Goal: Transaction & Acquisition: Purchase product/service

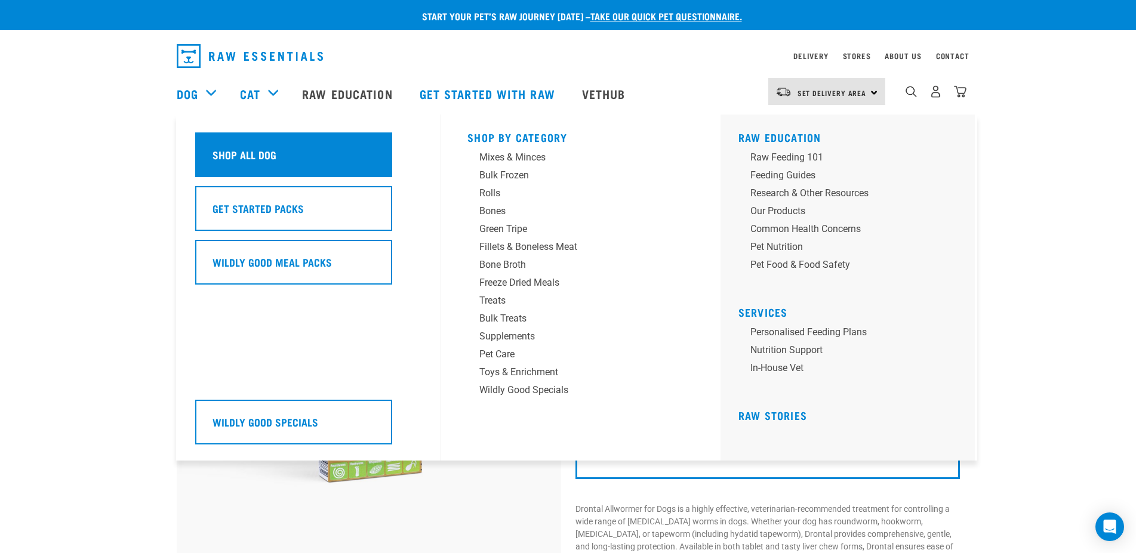
click at [283, 151] on div "Shop All Dog" at bounding box center [293, 154] width 197 height 45
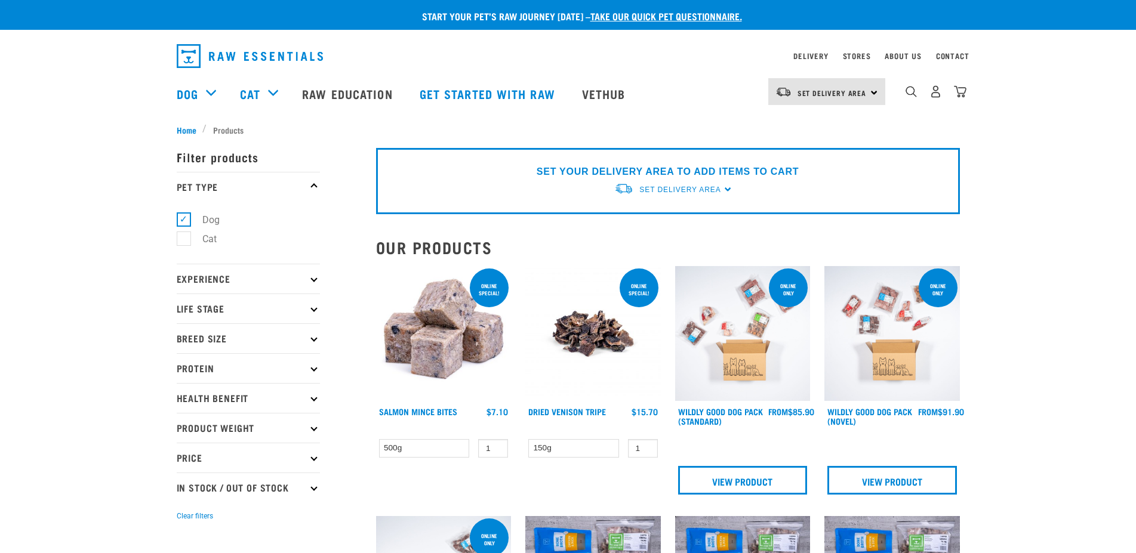
click at [905, 94] on div "0" at bounding box center [926, 94] width 82 height 48
click at [909, 95] on img "dropdown navigation" at bounding box center [910, 91] width 11 height 11
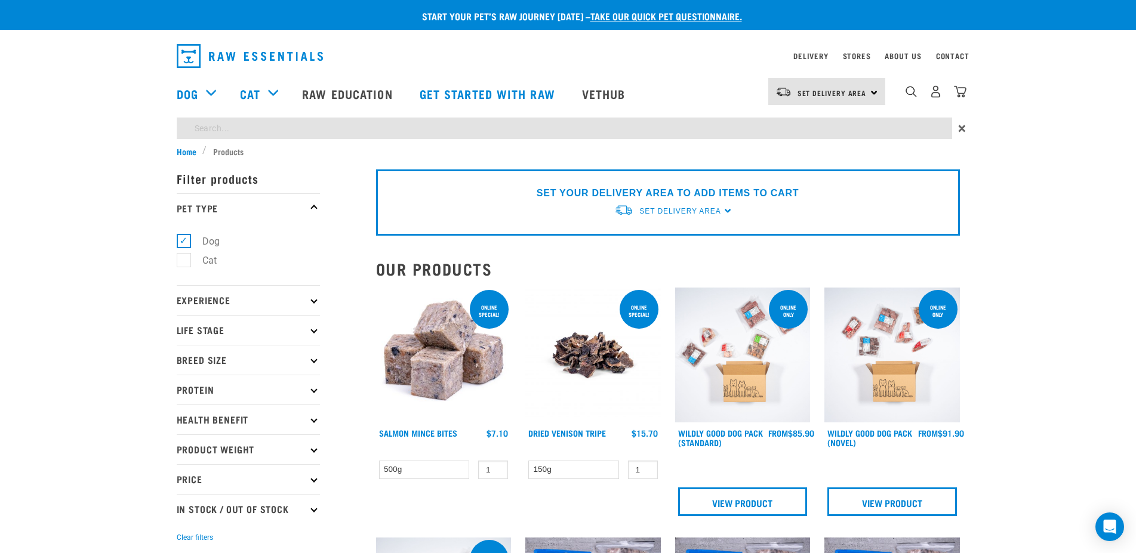
click at [831, 131] on input "search" at bounding box center [564, 128] width 775 height 21
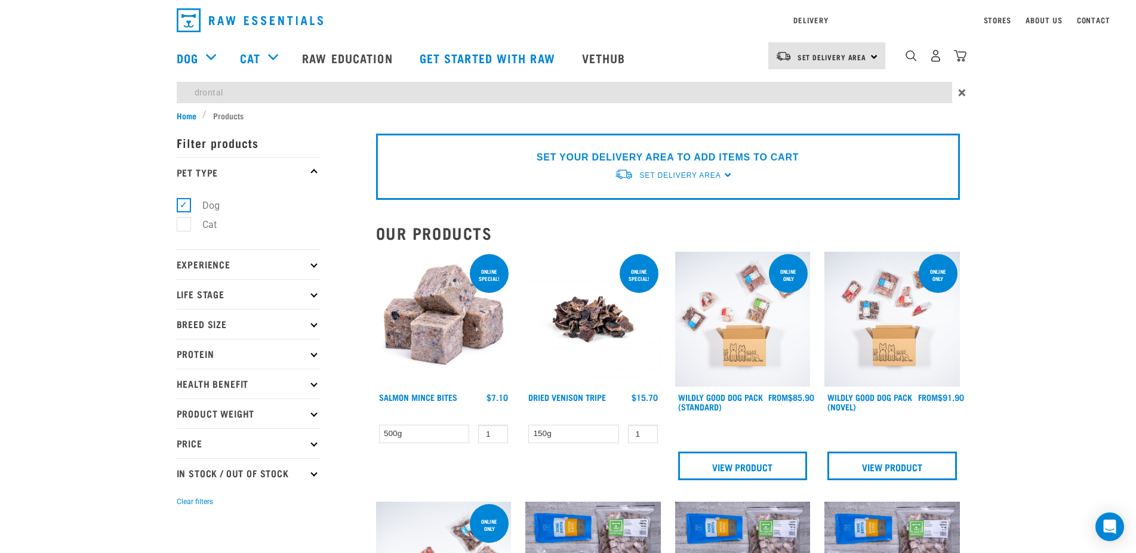
type input "drontal"
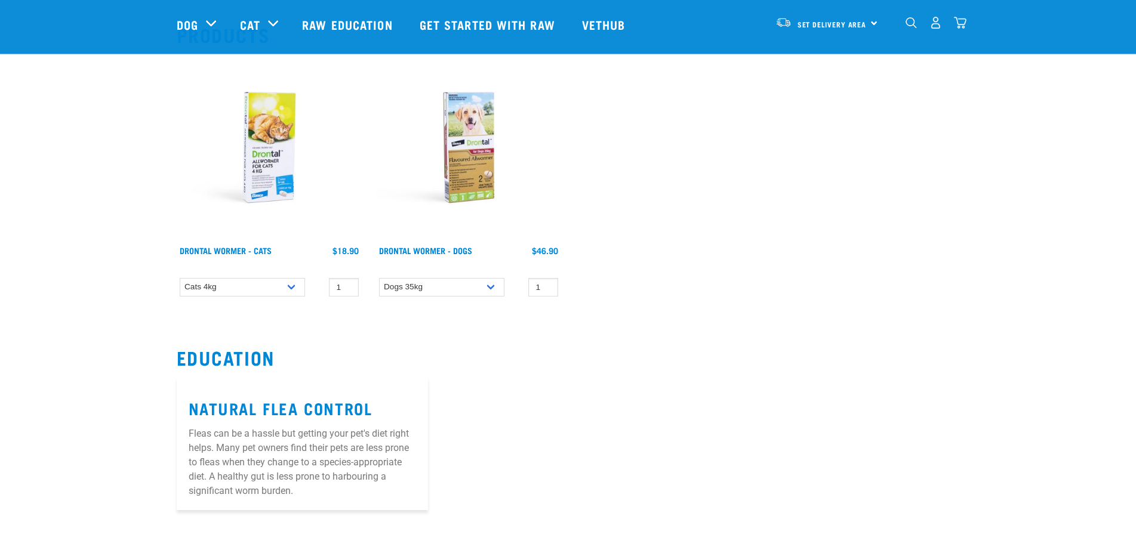
scroll to position [122, 0]
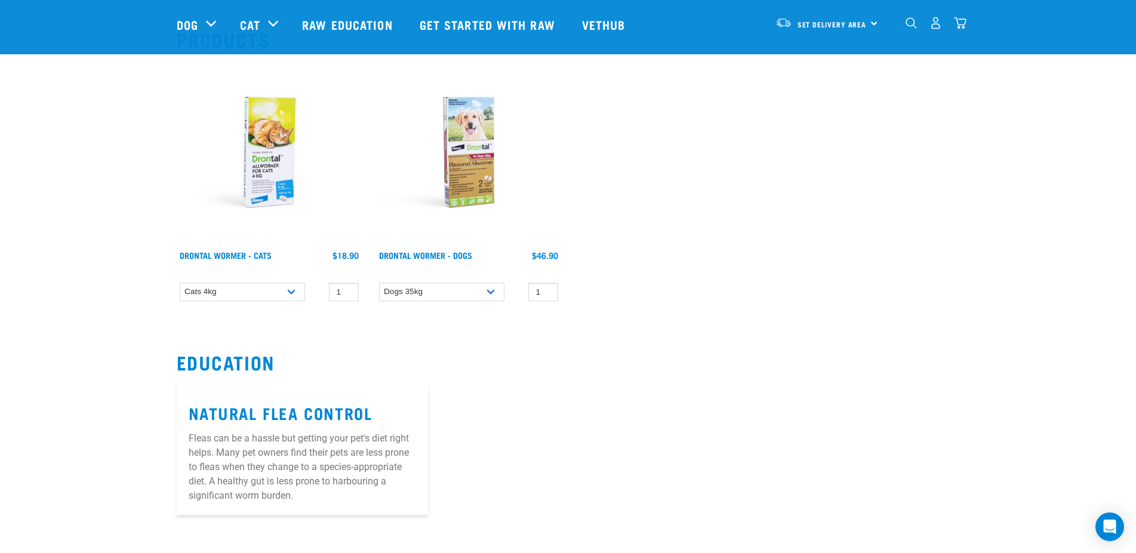
click at [479, 192] on img at bounding box center [468, 152] width 185 height 185
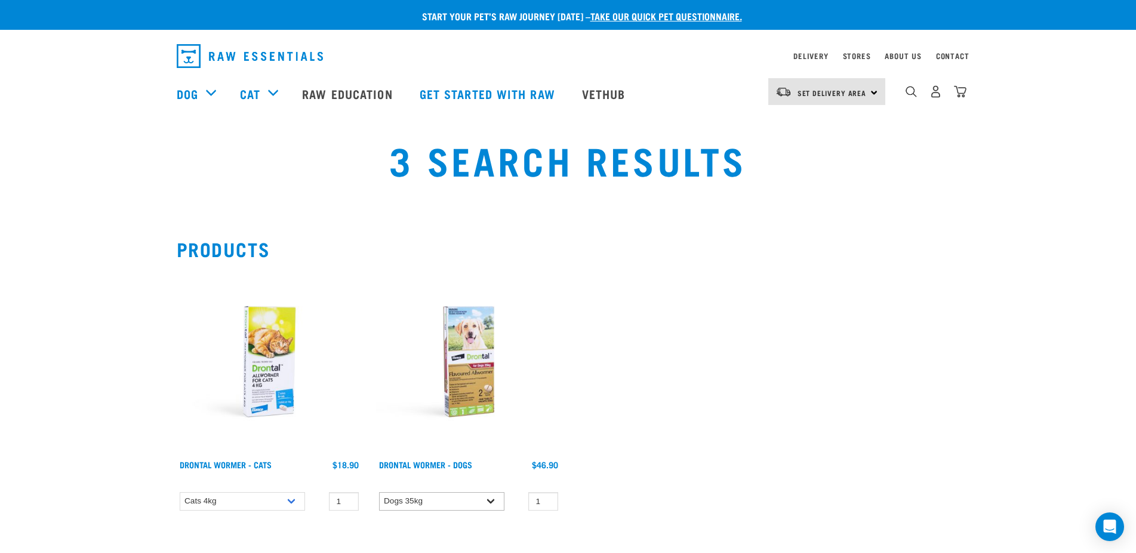
scroll to position [122, 0]
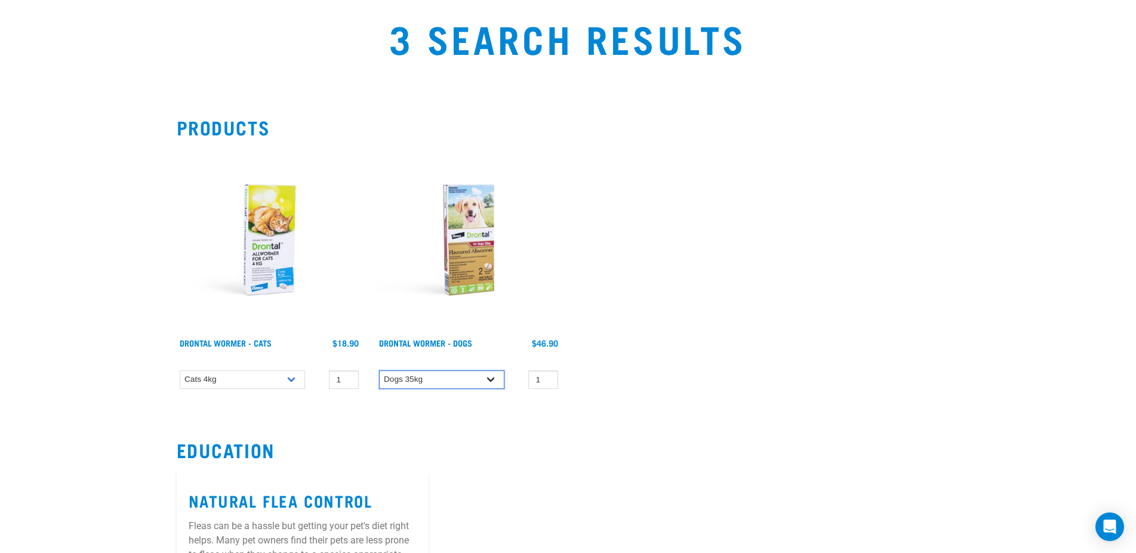
click at [379, 371] on select "Dogs 35kg" at bounding box center [441, 380] width 125 height 19
click at [770, 395] on div "Drontal Wormer - Cats 1 0 100 0 100 1 0 100 0" at bounding box center [567, 271] width 797 height 263
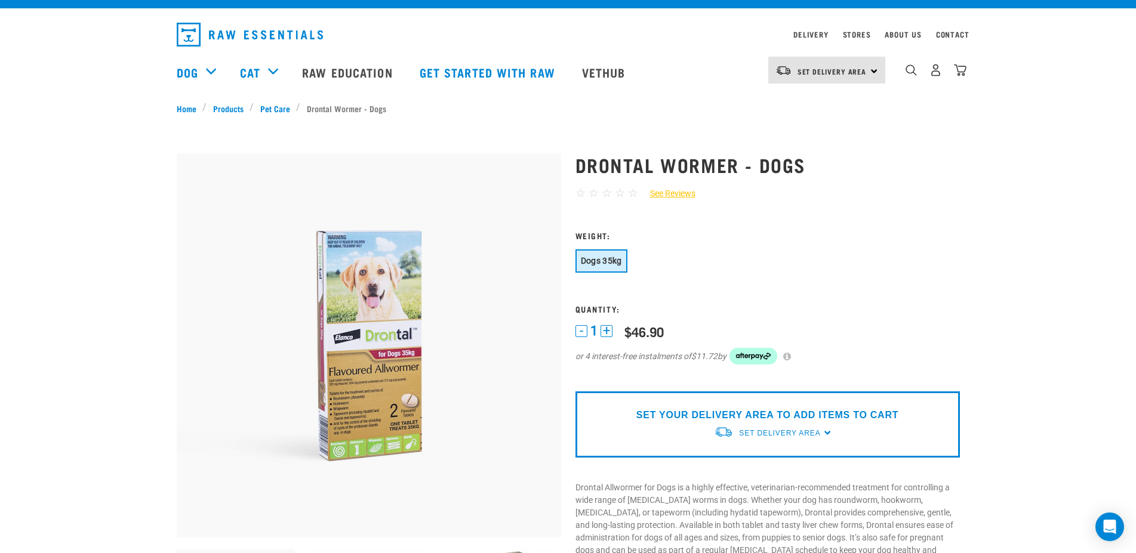
scroll to position [183, 0]
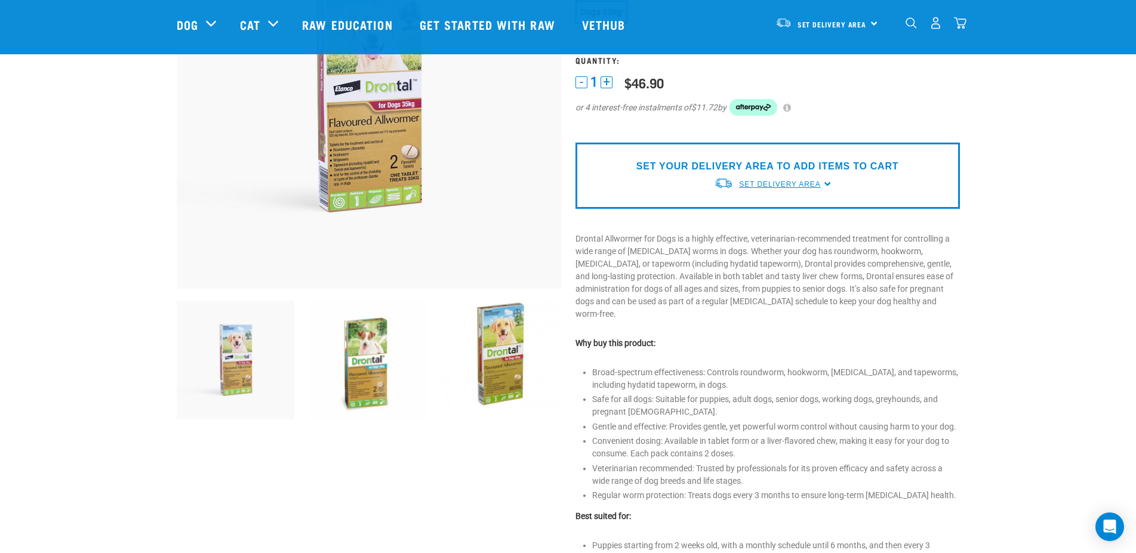
click at [763, 182] on span "Set Delivery Area" at bounding box center [779, 184] width 81 height 8
click at [748, 227] on link "[GEOGRAPHIC_DATA]" at bounding box center [773, 232] width 119 height 20
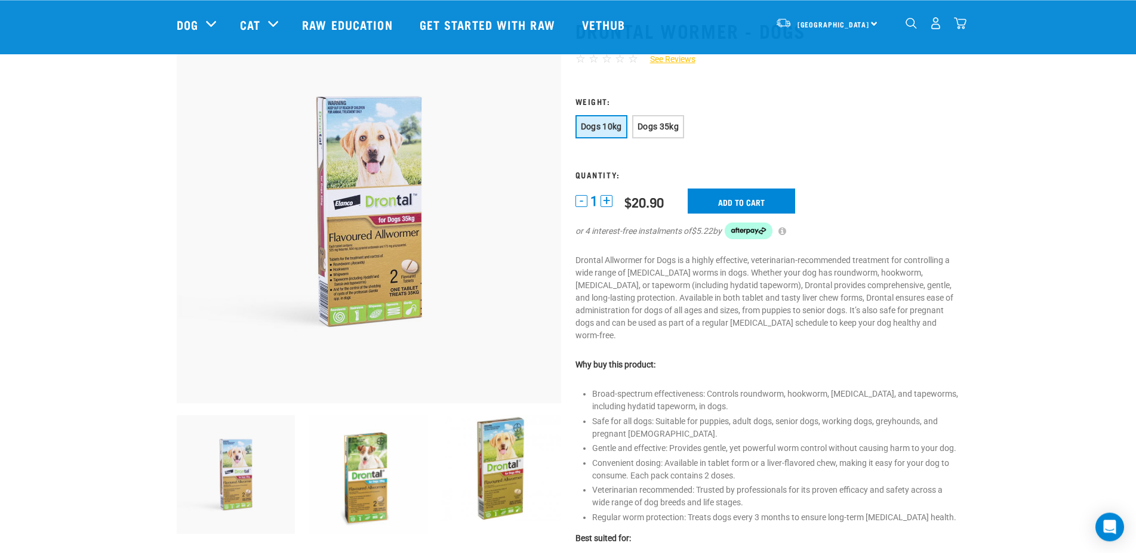
scroll to position [122, 0]
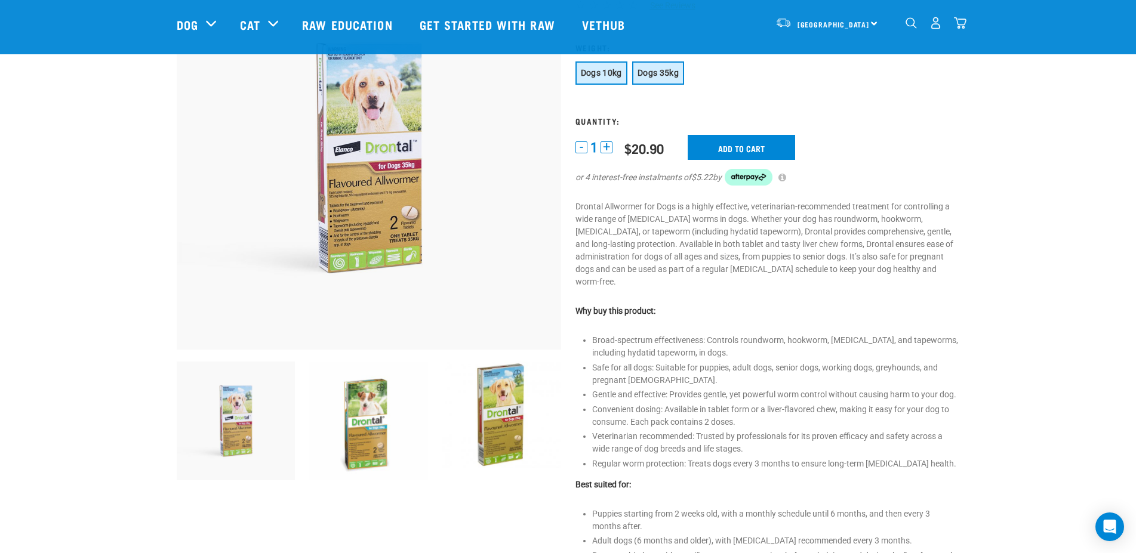
click at [639, 73] on button "Dogs 35kg" at bounding box center [658, 72] width 52 height 23
click at [605, 73] on span "Dogs 10kg" at bounding box center [601, 73] width 41 height 10
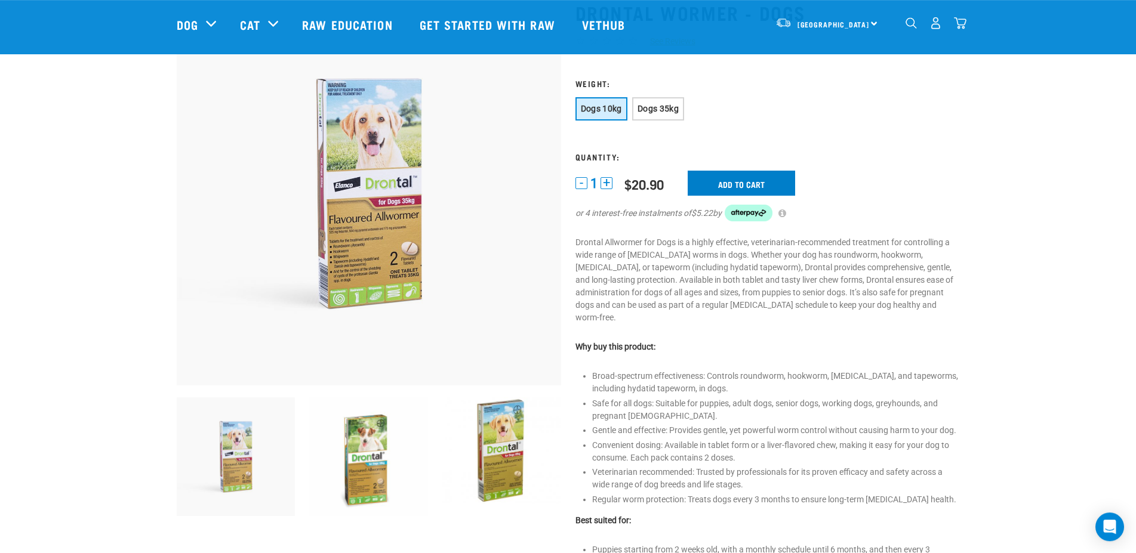
scroll to position [61, 0]
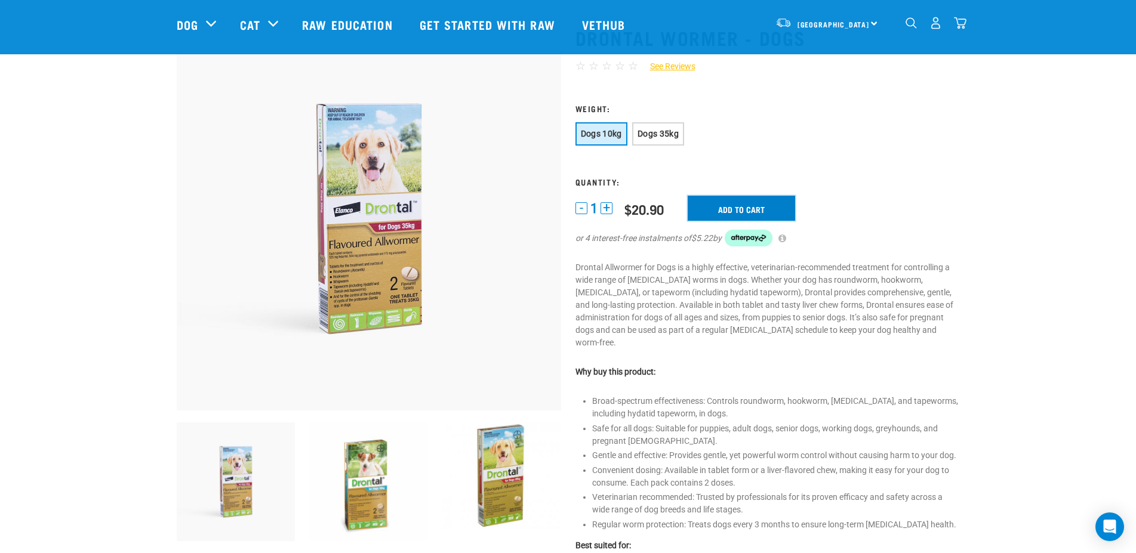
click at [731, 214] on input "Add to cart" at bounding box center [740, 208] width 107 height 25
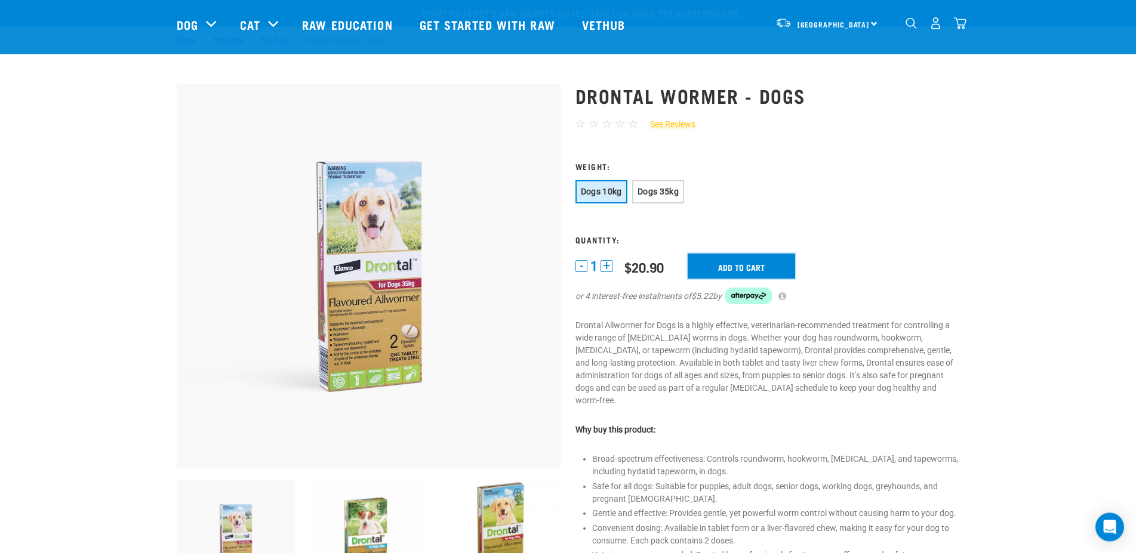
scroll to position [0, 0]
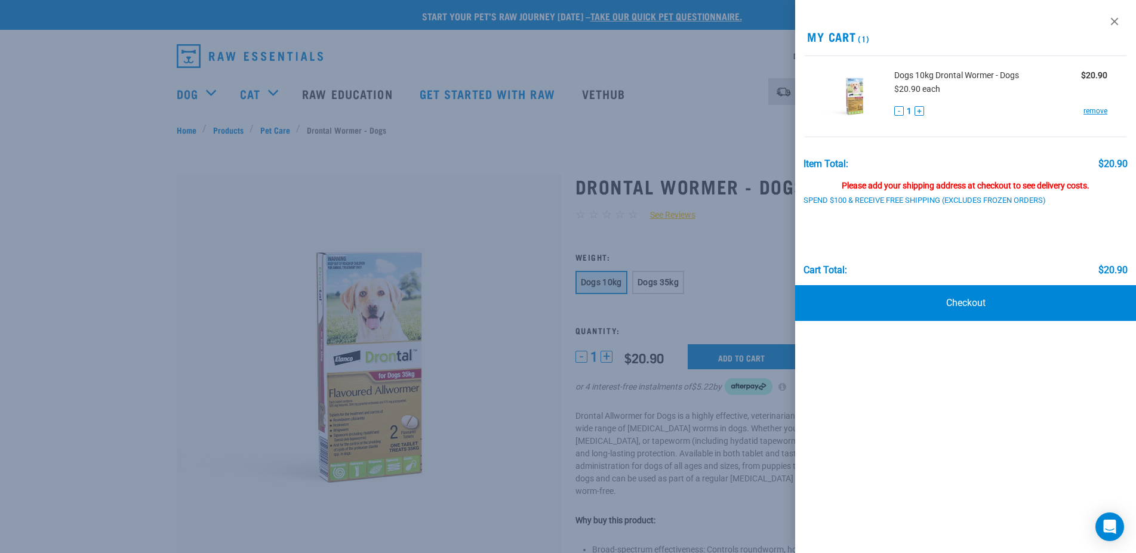
click at [744, 130] on div at bounding box center [568, 276] width 1136 height 553
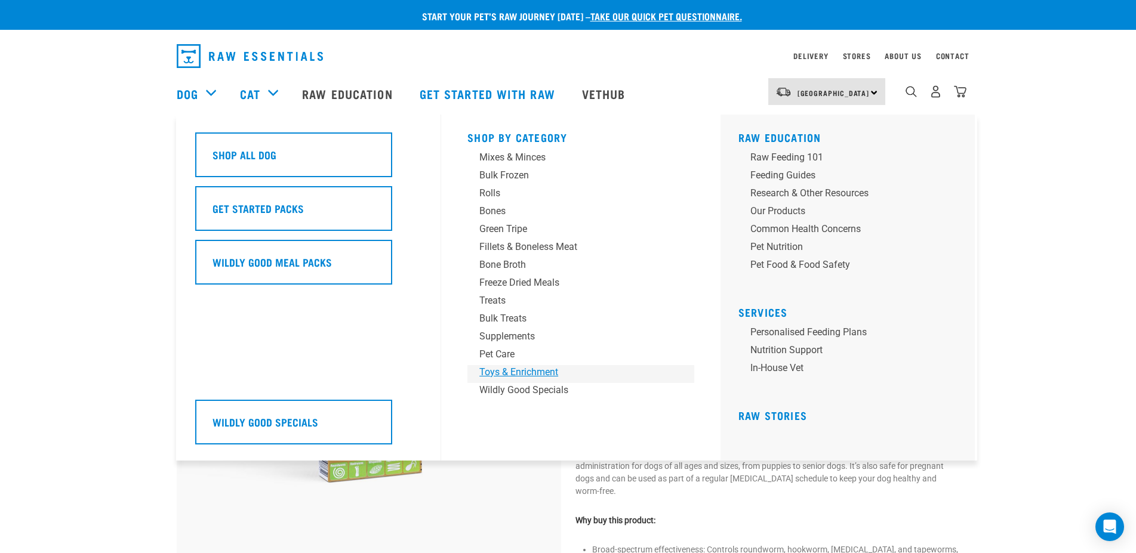
click at [510, 370] on div "Toys & Enrichment" at bounding box center [572, 372] width 186 height 14
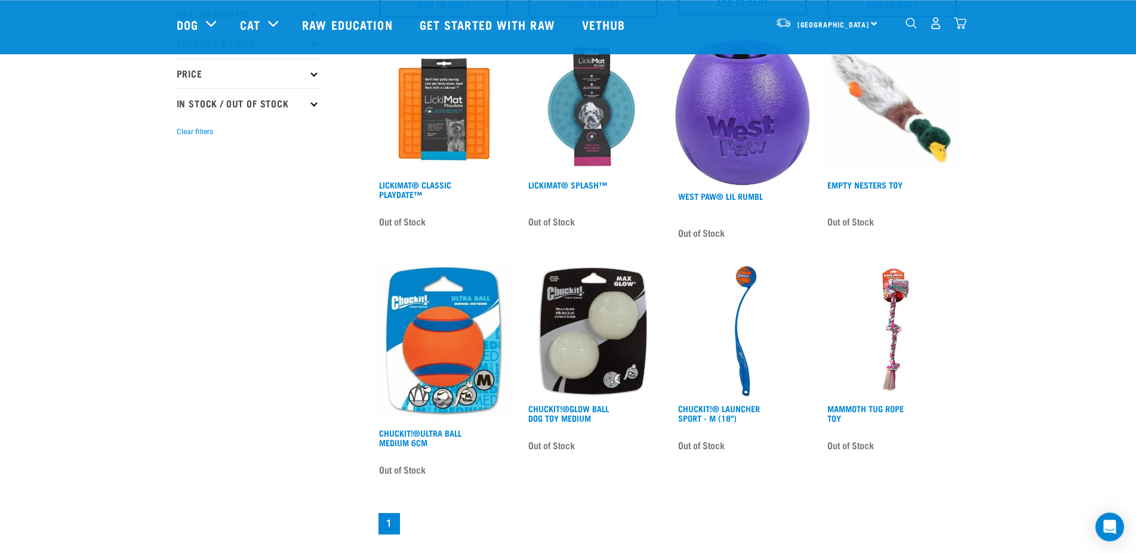
scroll to position [426, 0]
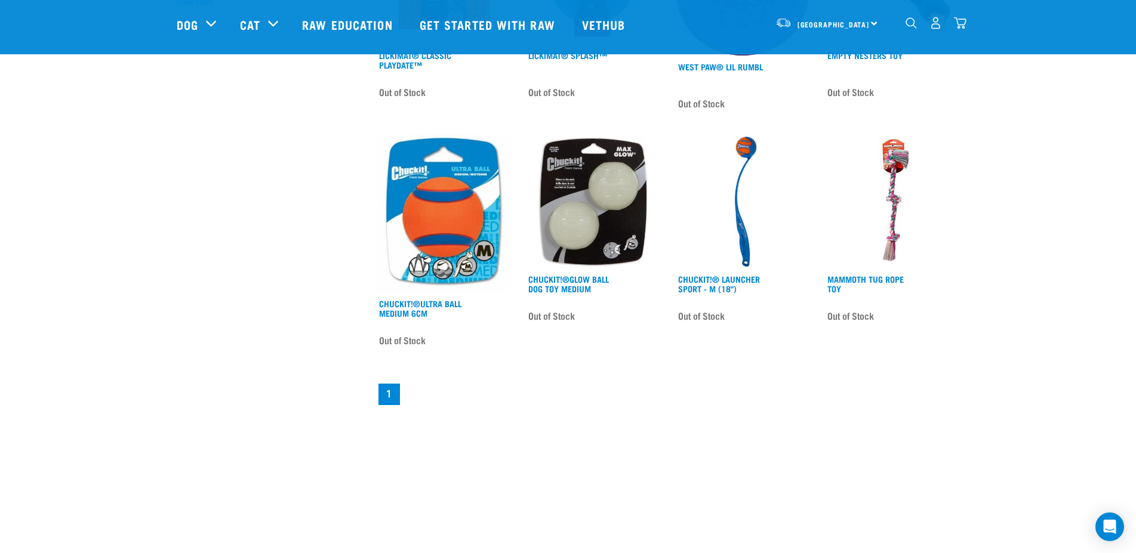
click at [270, 315] on div "× Filter products Pet Type Dog Cat Experience New Raw Feeder Experienced Raw Fe…" at bounding box center [268, 15] width 199 height 800
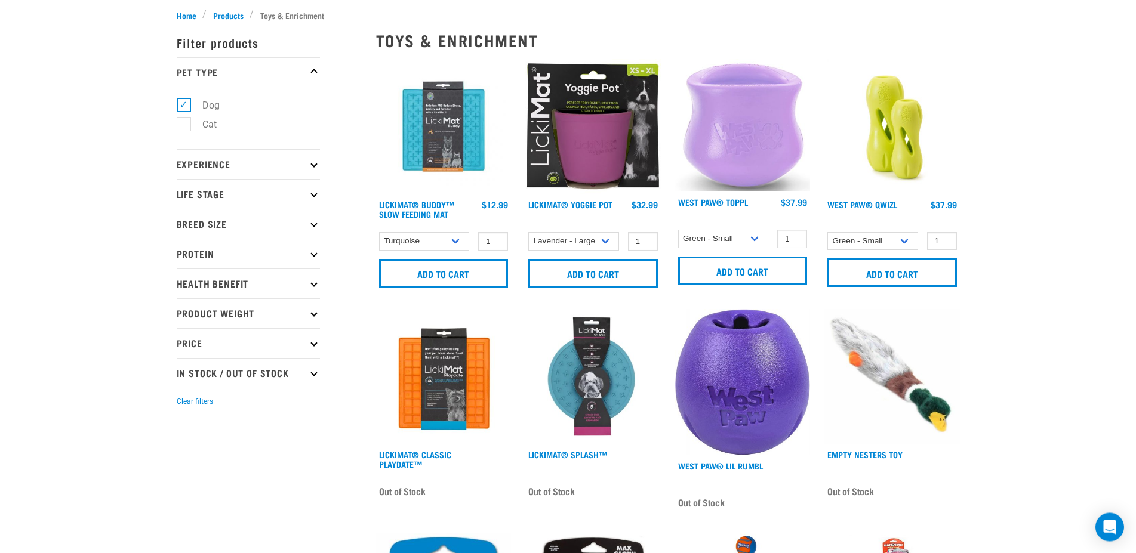
scroll to position [0, 0]
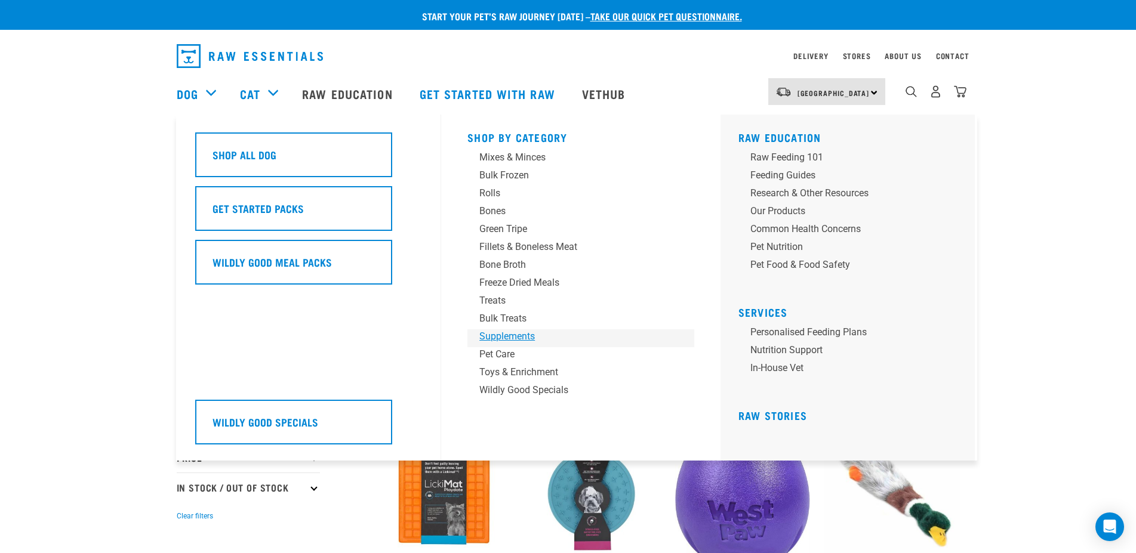
click at [504, 335] on div "Supplements" at bounding box center [572, 336] width 186 height 14
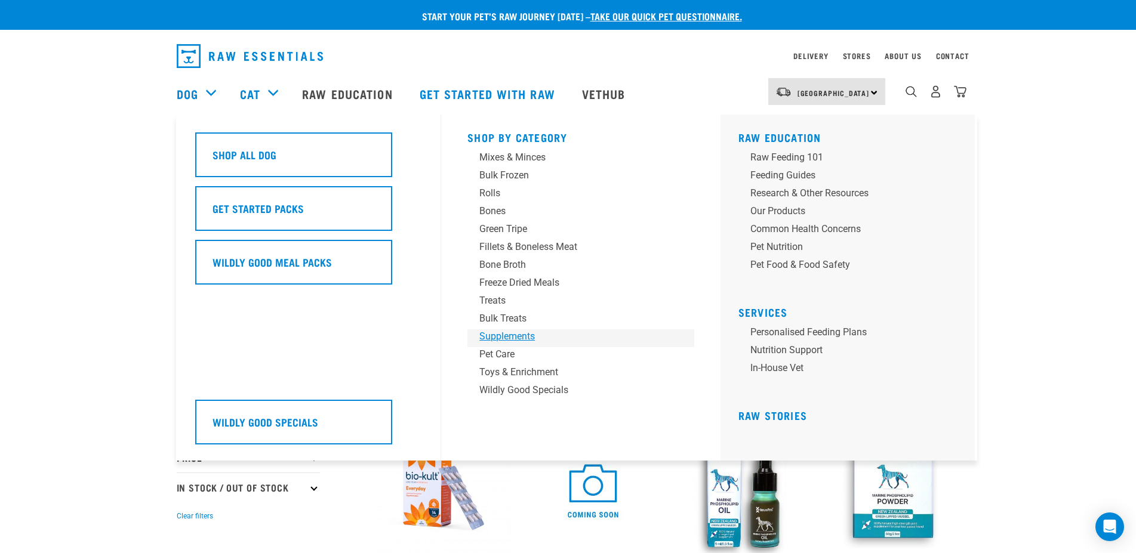
click at [496, 337] on div "Supplements" at bounding box center [572, 336] width 186 height 14
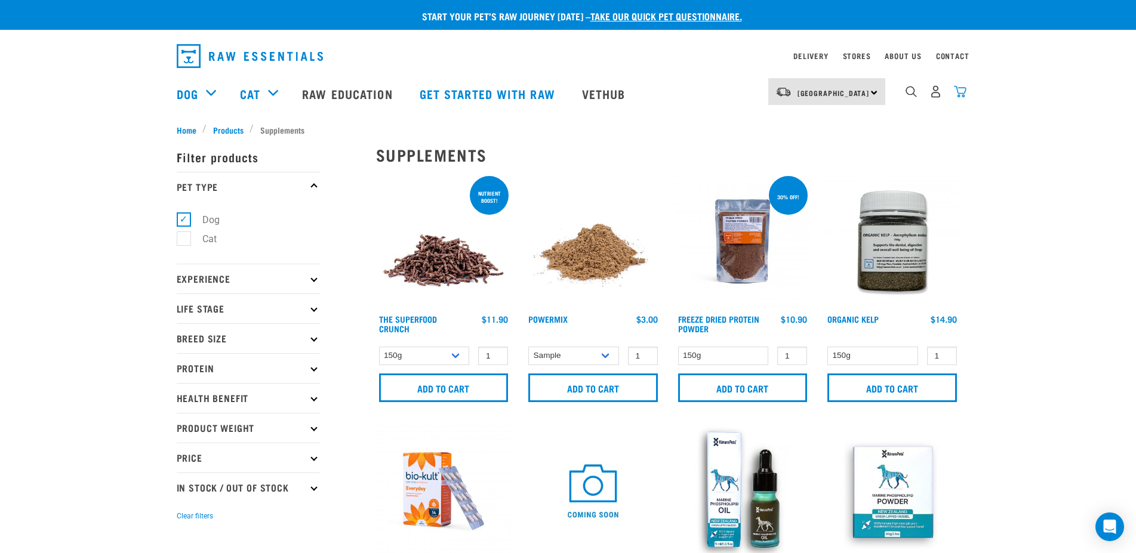
click at [963, 97] on img "dropdown navigation" at bounding box center [960, 91] width 13 height 13
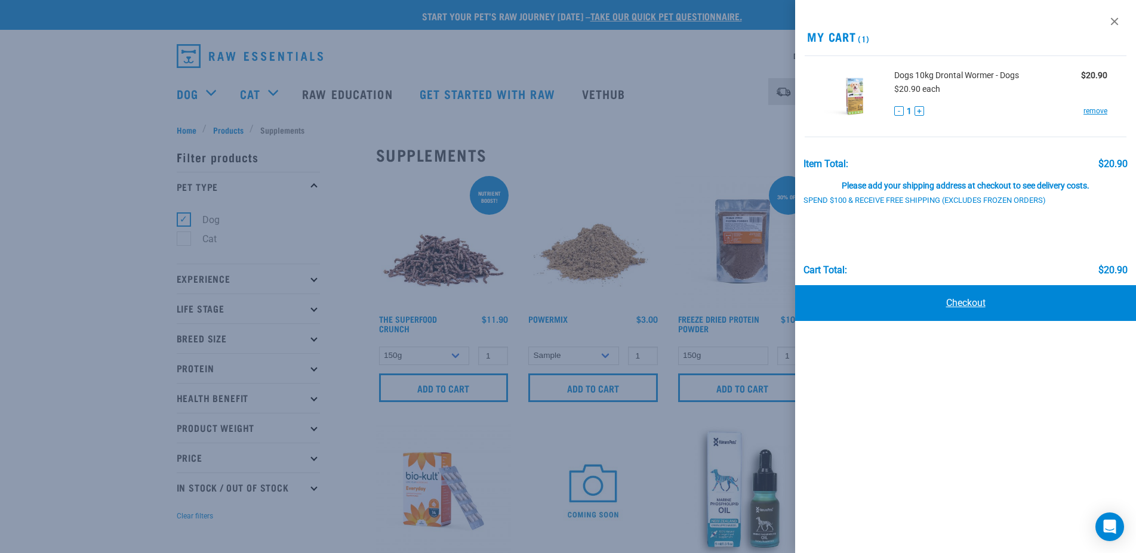
click at [926, 306] on link "Checkout" at bounding box center [965, 303] width 341 height 36
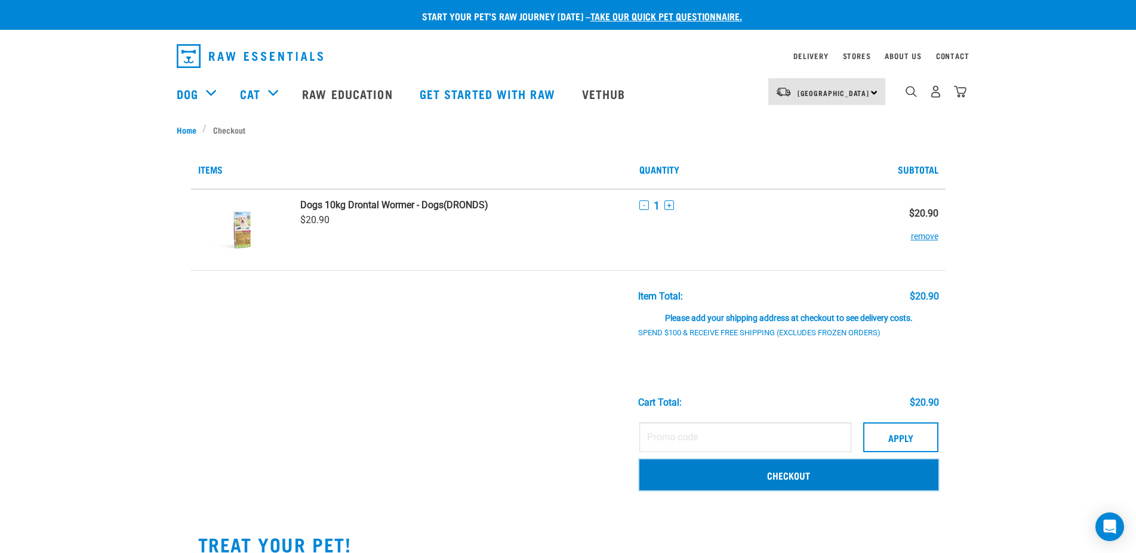
click at [768, 480] on link "Checkout" at bounding box center [788, 475] width 299 height 31
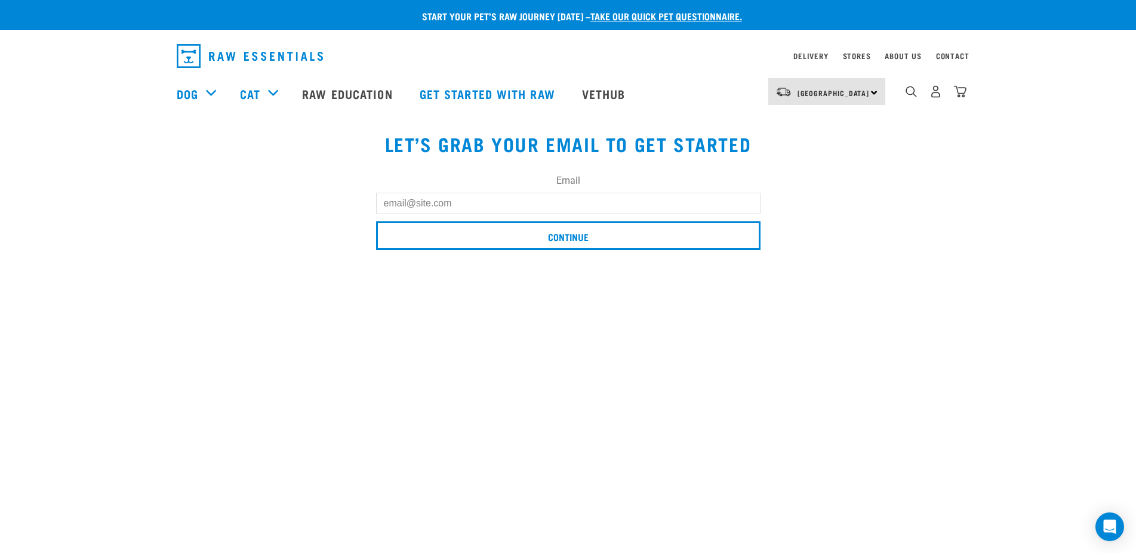
click at [501, 205] on input "Email" at bounding box center [568, 203] width 384 height 21
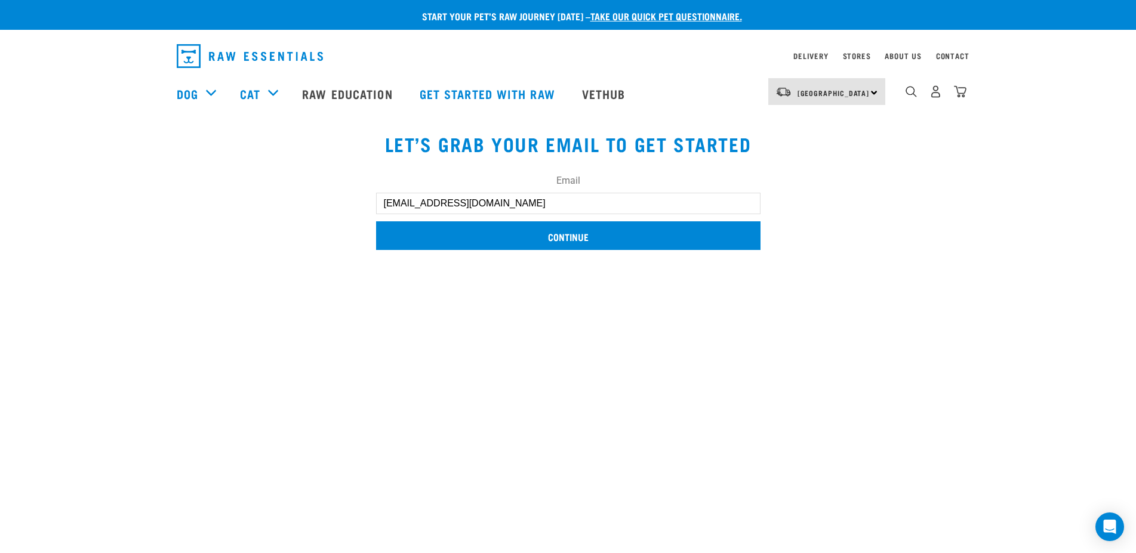
type input "[EMAIL_ADDRESS][DOMAIN_NAME]"
click at [555, 230] on input "Continue" at bounding box center [568, 235] width 384 height 29
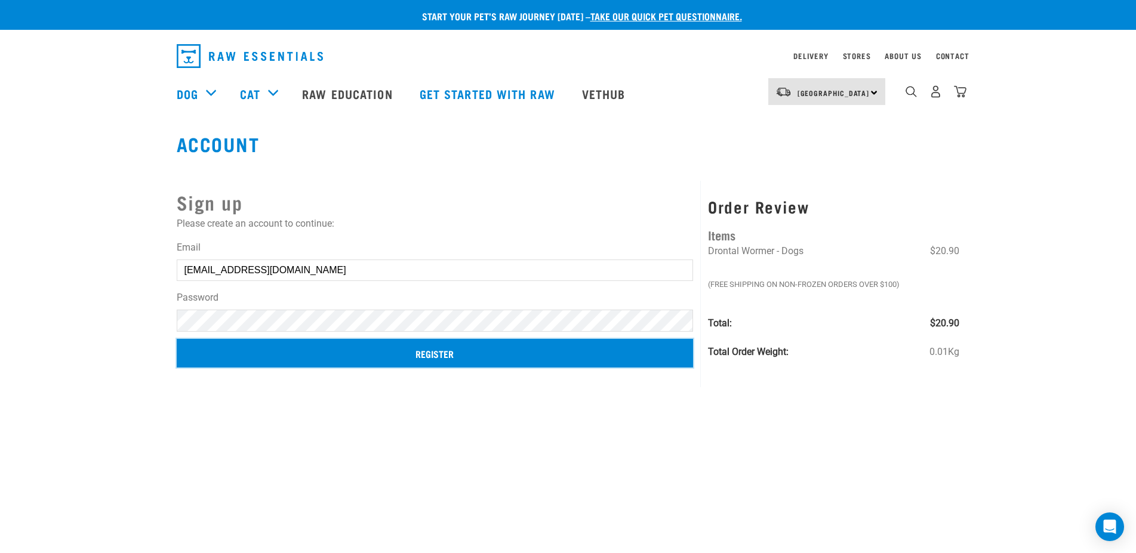
click at [332, 353] on input "Register" at bounding box center [435, 353] width 517 height 29
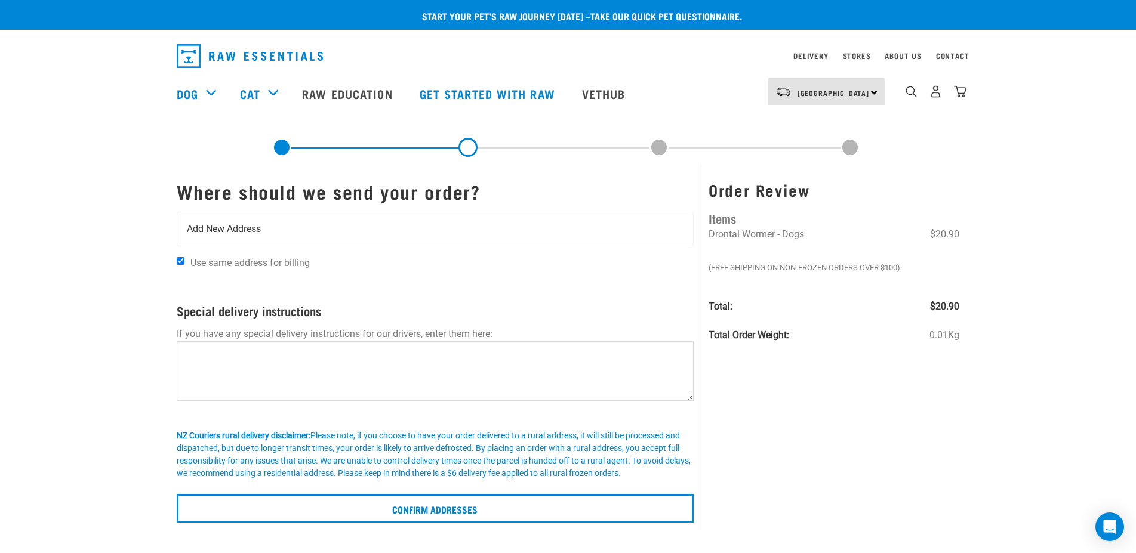
click at [244, 230] on span "Add New Address" at bounding box center [224, 229] width 74 height 14
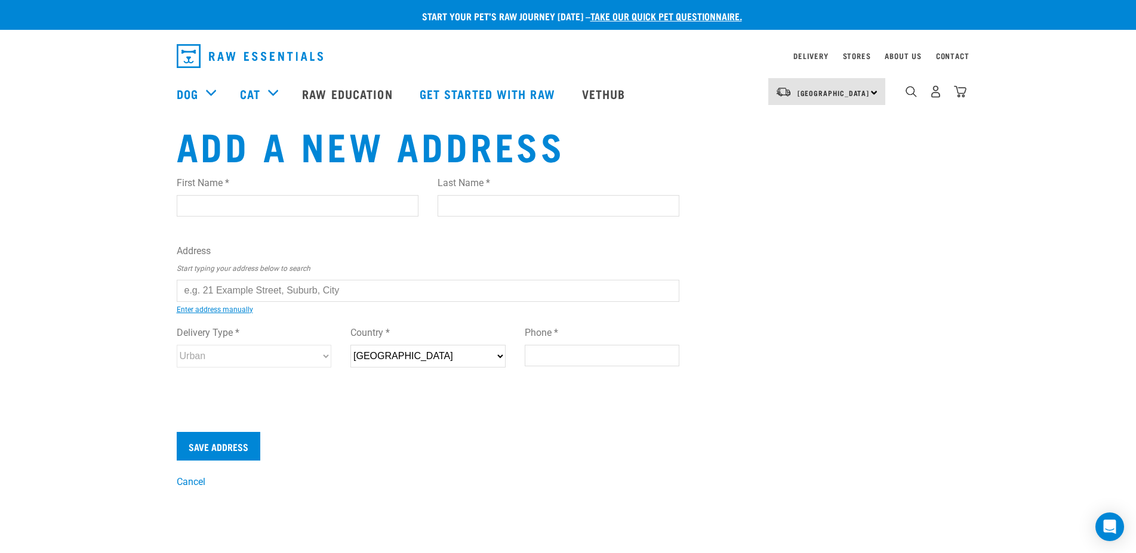
click at [251, 206] on input "First Name *" at bounding box center [298, 205] width 242 height 21
type input "Daniel"
type input "Beecham"
click at [190, 300] on li "204 Harley Road , RD 2, Upper Moutere 7175" at bounding box center [190, 300] width 0 height 0
type input "204 Harley Road, RD 2, Upper Moutere 7175"
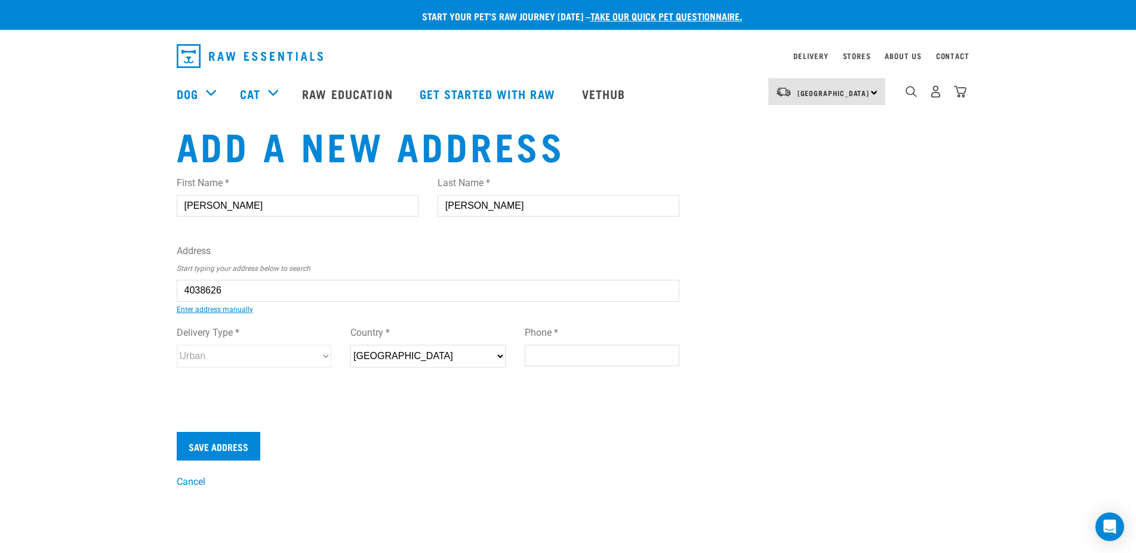
type input "[STREET_ADDRESS]"
type input "RD 2"
type input "Upper Moutere"
type input "Tasman"
select select "TAS"
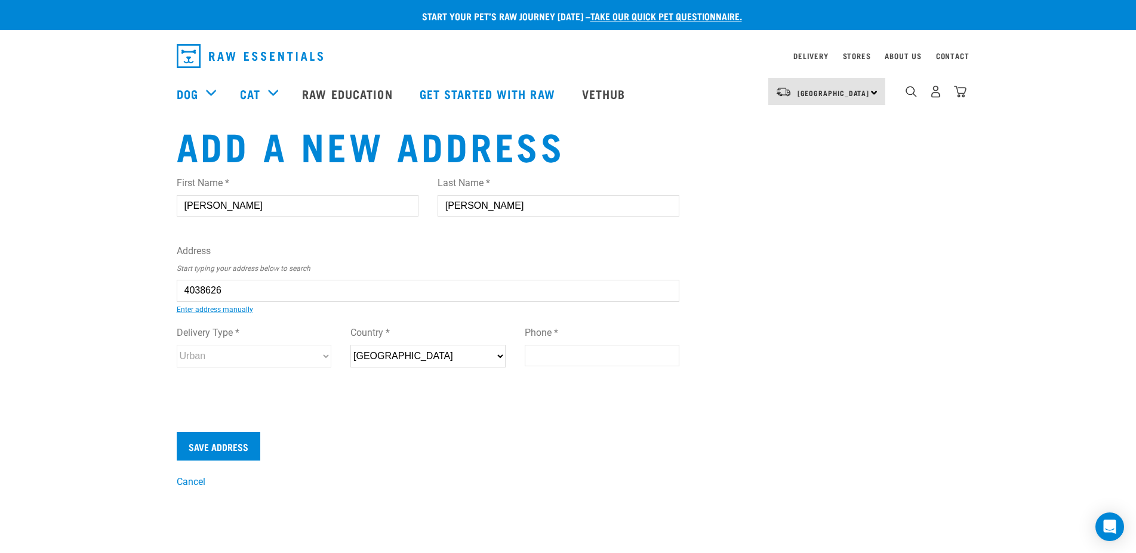
type input "7175"
select select "Rural"
type input "204 Harley Road, RD 2, Upper Moutere 7175"
click at [538, 354] on input "Phone *" at bounding box center [602, 355] width 155 height 21
drag, startPoint x: 594, startPoint y: 355, endPoint x: 575, endPoint y: 361, distance: 20.0
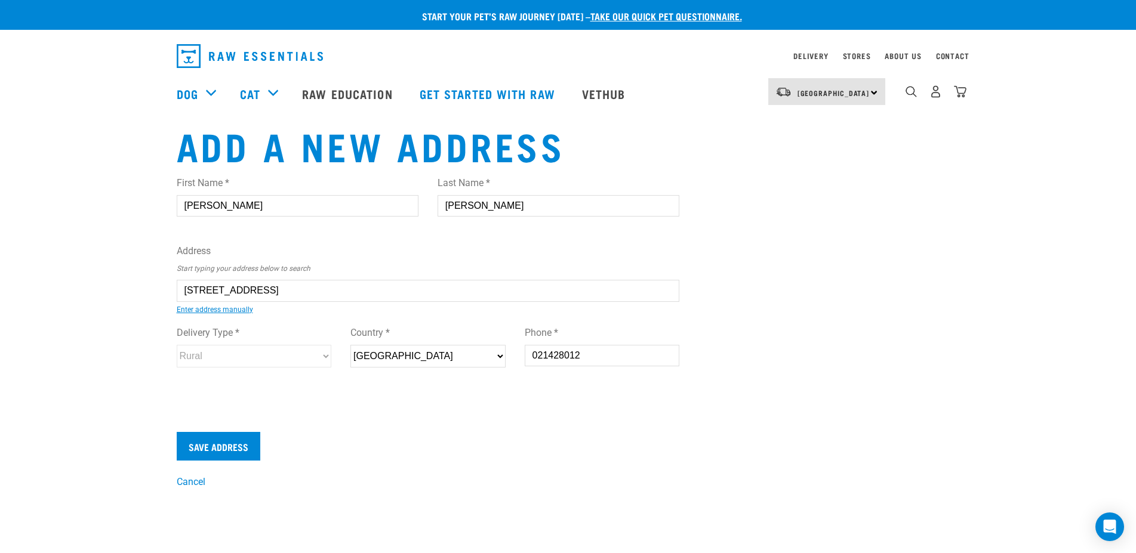
click at [575, 361] on input "021428012" at bounding box center [602, 355] width 155 height 21
type input "021428016"
click at [217, 453] on input "Save Address" at bounding box center [219, 446] width 84 height 29
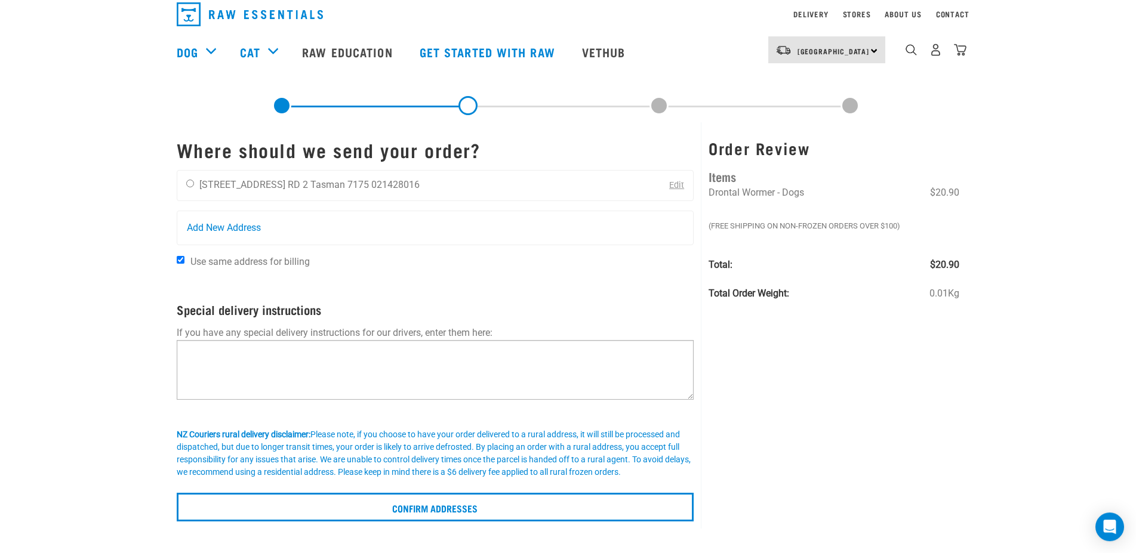
scroll to position [61, 0]
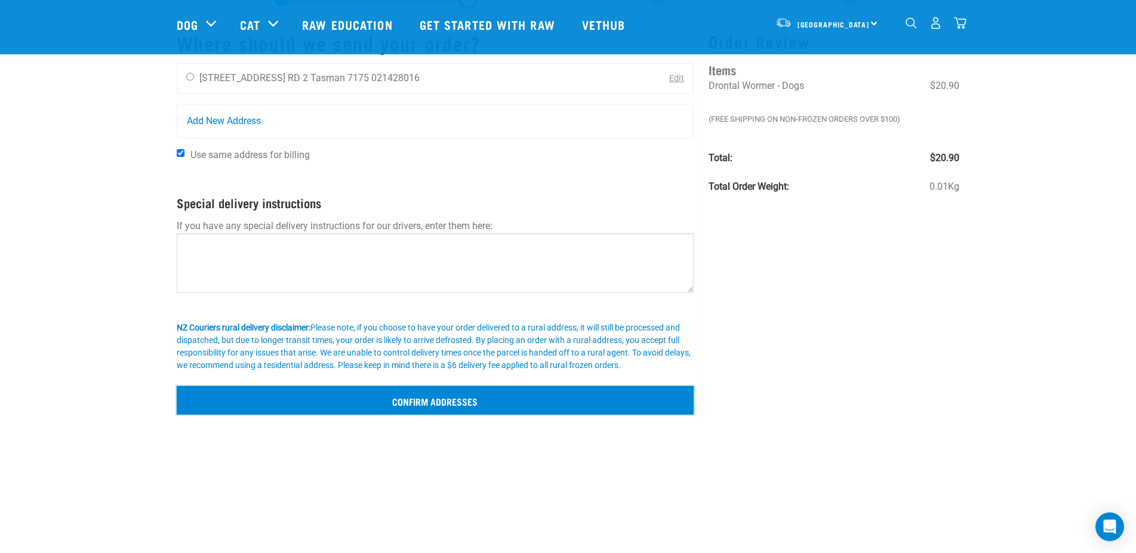
click at [468, 406] on input "Confirm addresses" at bounding box center [435, 400] width 517 height 29
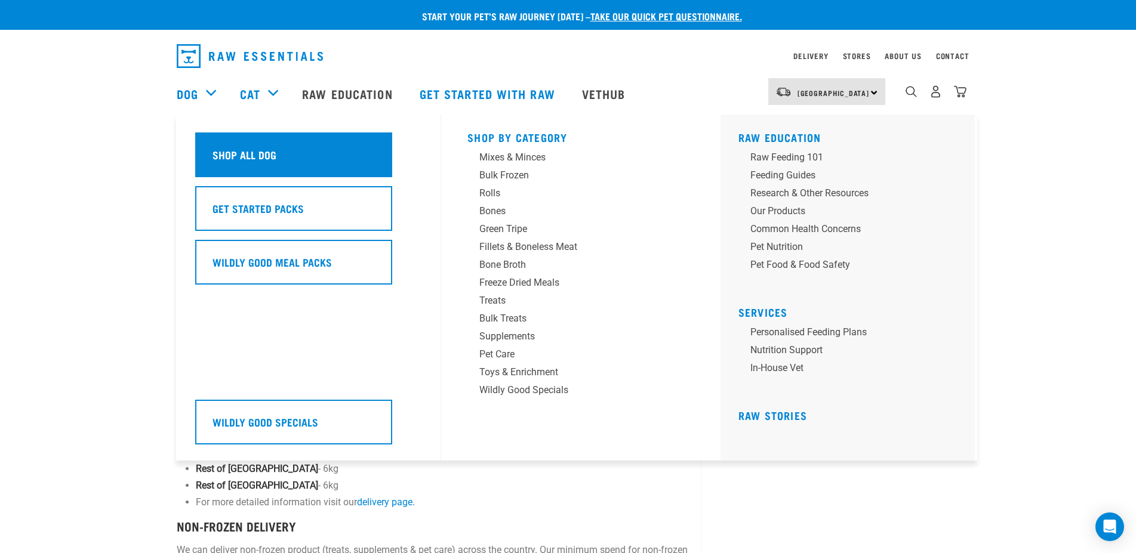
click at [301, 168] on div "Shop All Dog" at bounding box center [293, 154] width 197 height 45
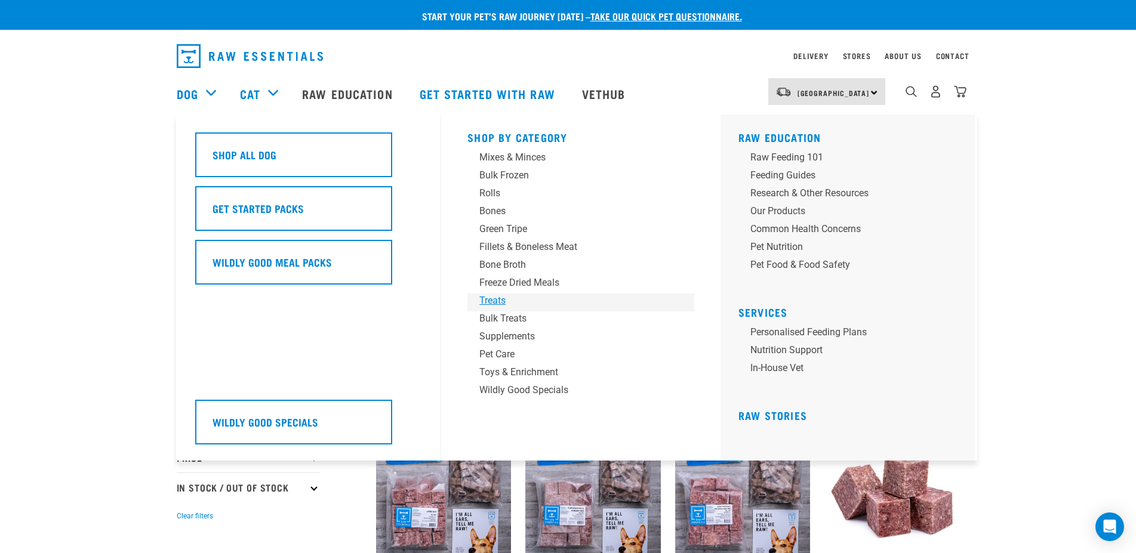
click at [494, 302] on div "Treats" at bounding box center [572, 301] width 186 height 14
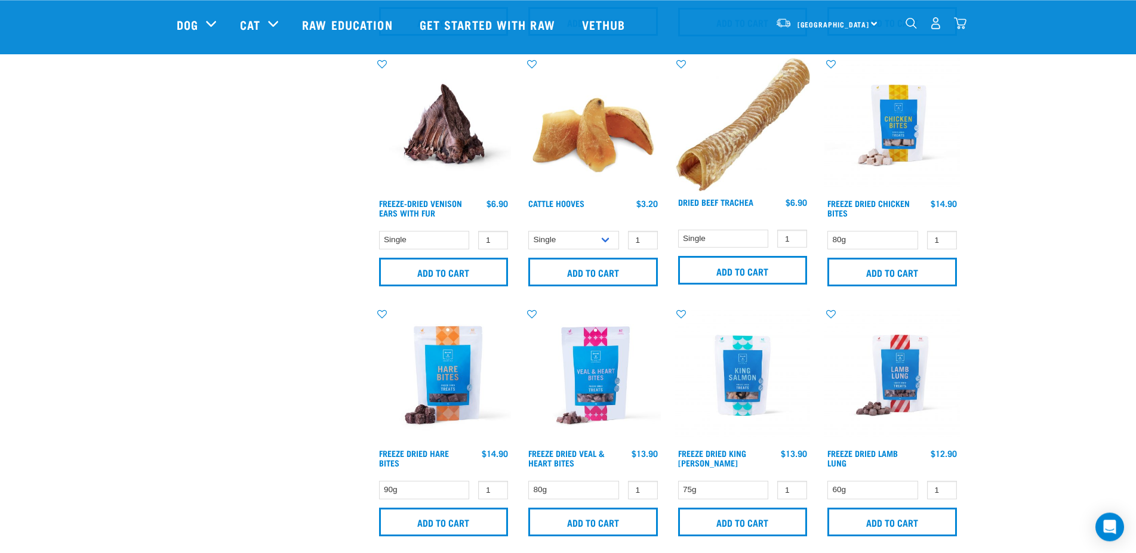
scroll to position [1278, 0]
click at [908, 269] on input "Add to cart" at bounding box center [892, 272] width 130 height 29
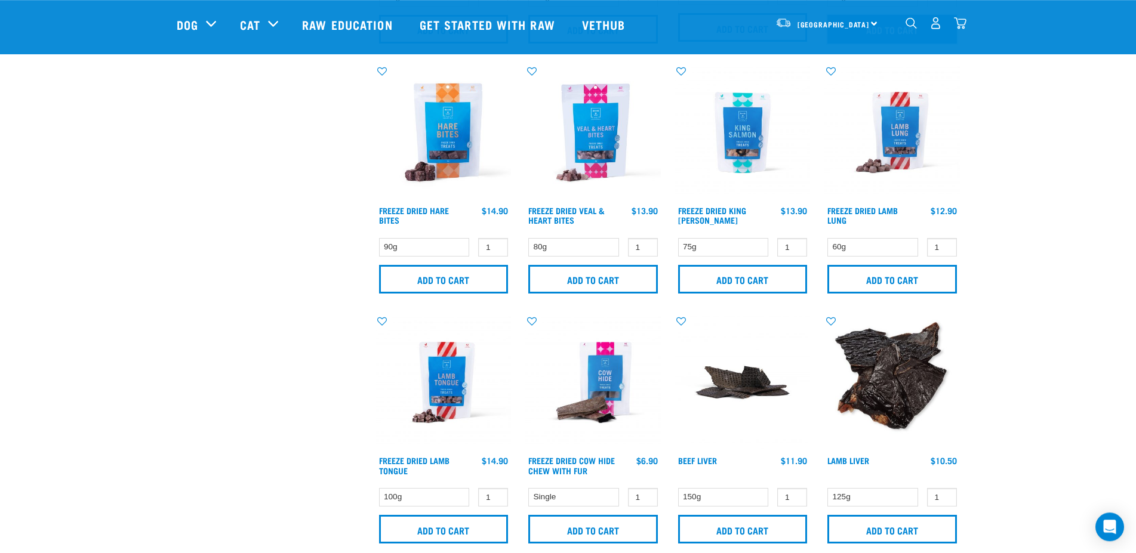
scroll to position [1583, 0]
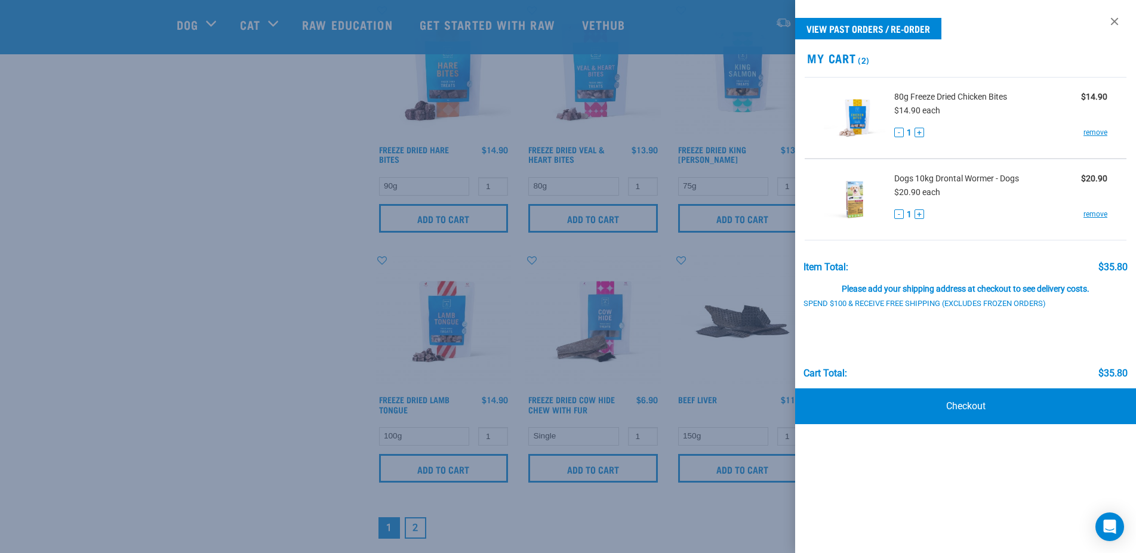
click at [200, 263] on div at bounding box center [568, 276] width 1136 height 553
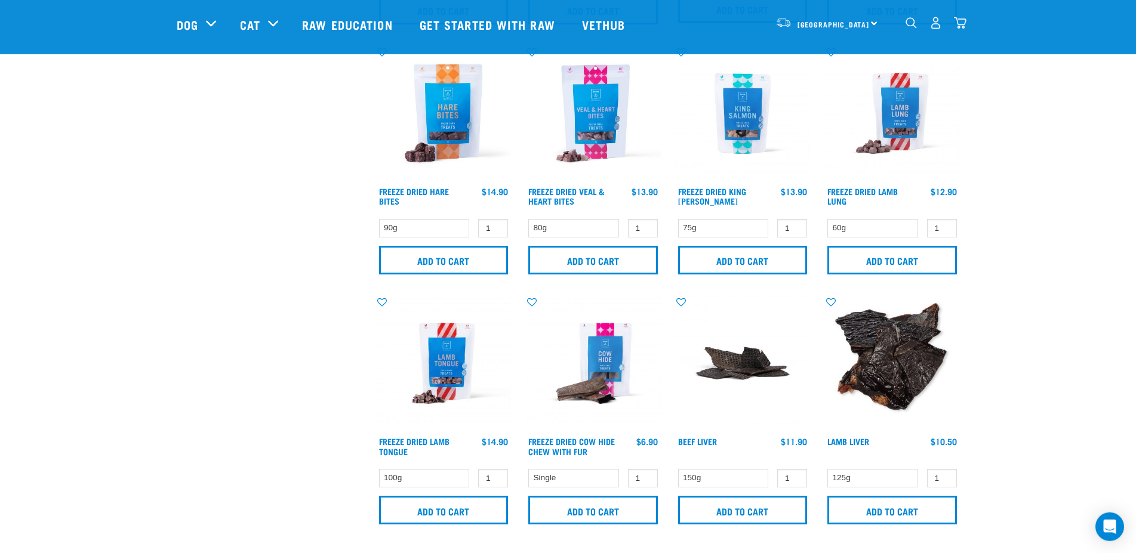
scroll to position [1522, 0]
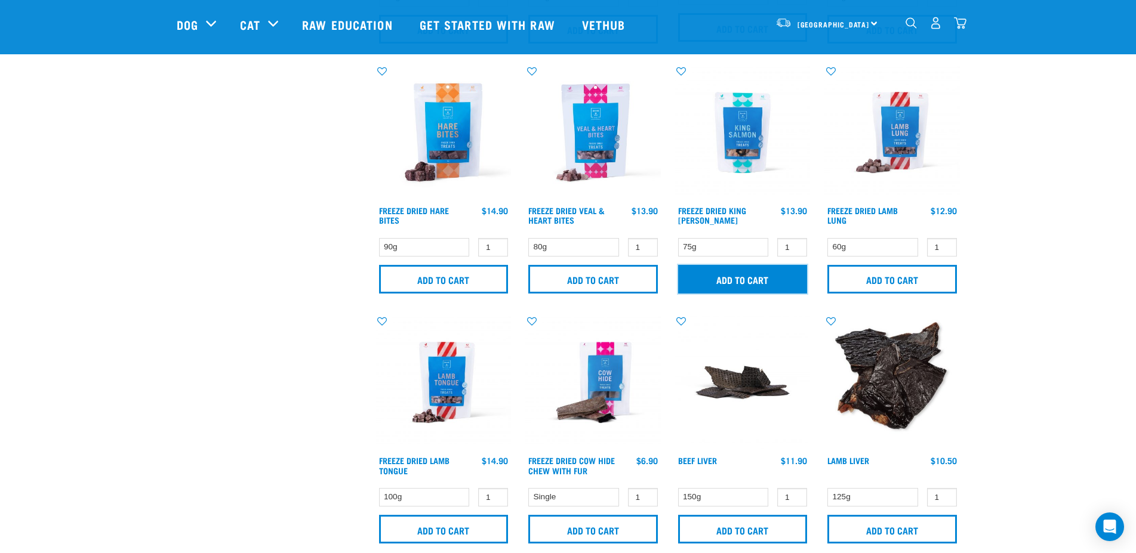
click at [732, 277] on input "Add to cart" at bounding box center [743, 279] width 130 height 29
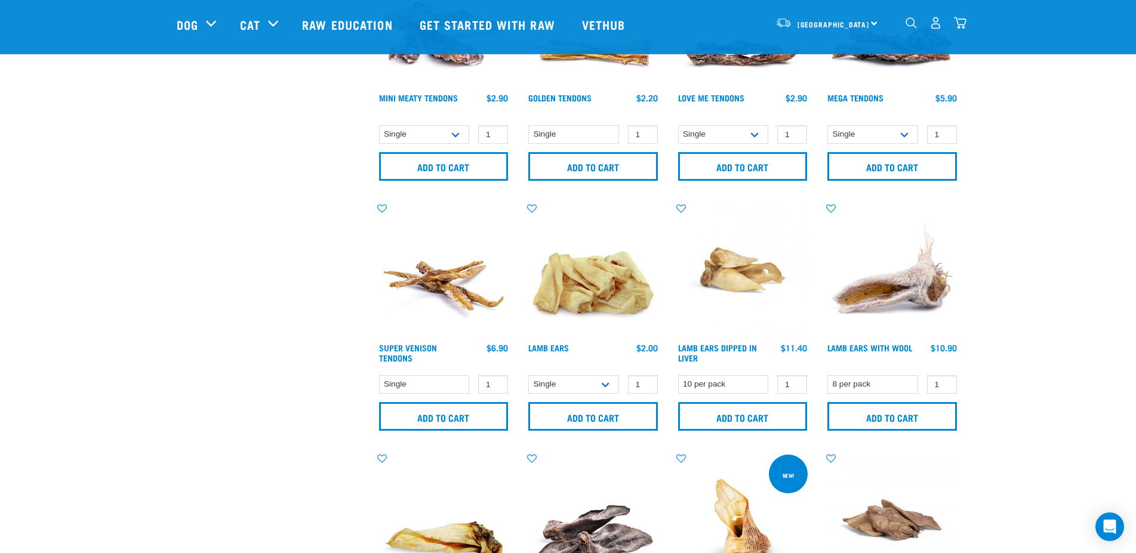
scroll to position [609, 0]
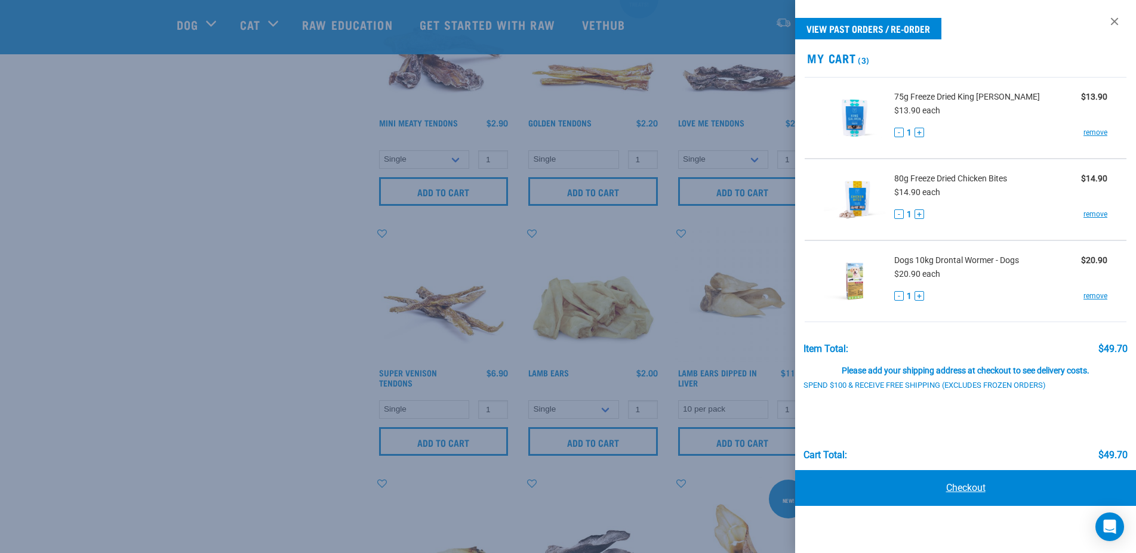
click at [976, 482] on link "Checkout" at bounding box center [965, 488] width 341 height 36
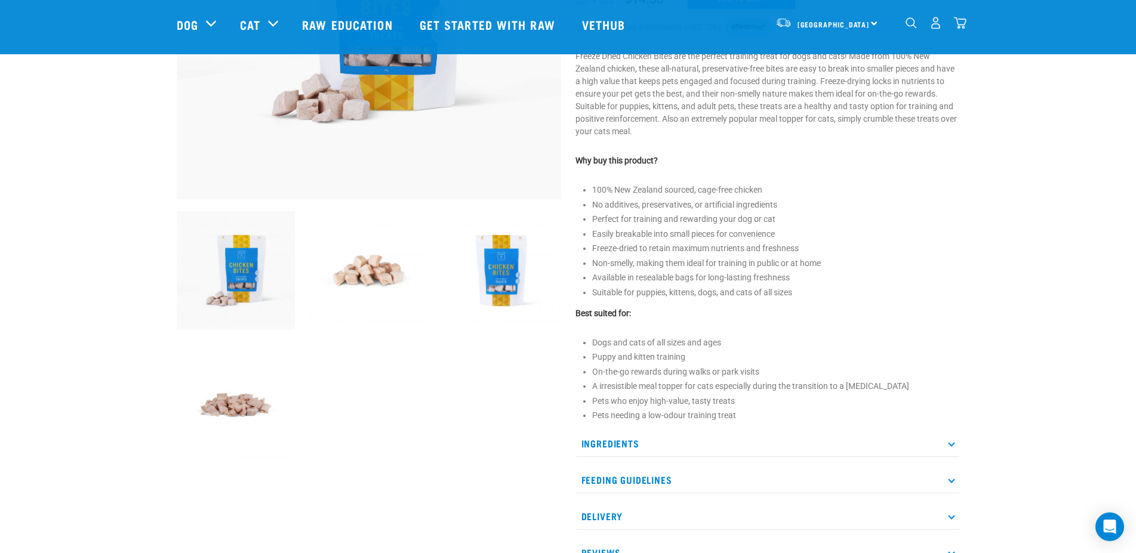
scroll to position [365, 0]
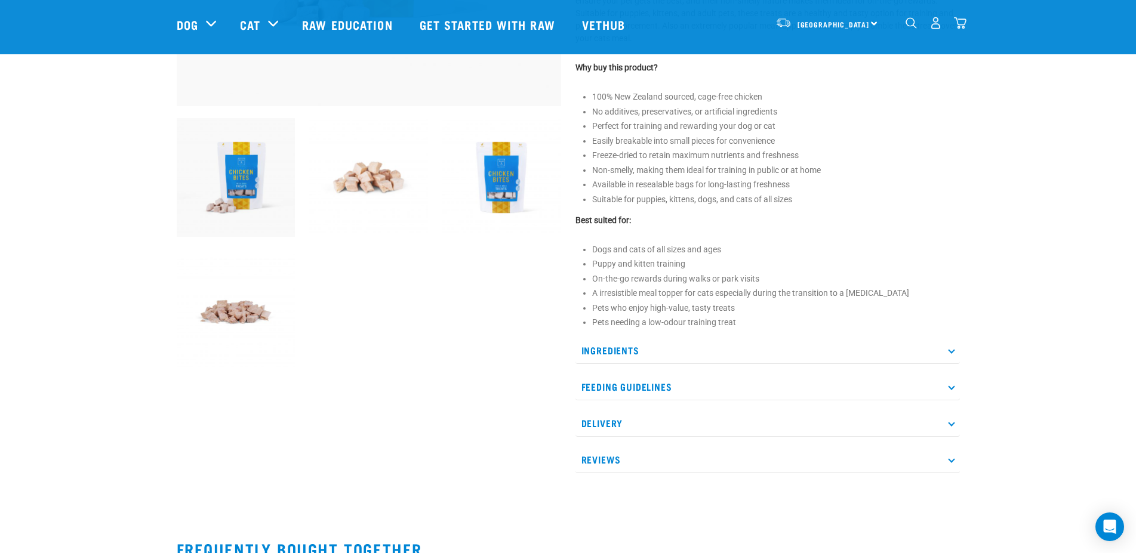
click at [380, 174] on img at bounding box center [368, 177] width 119 height 119
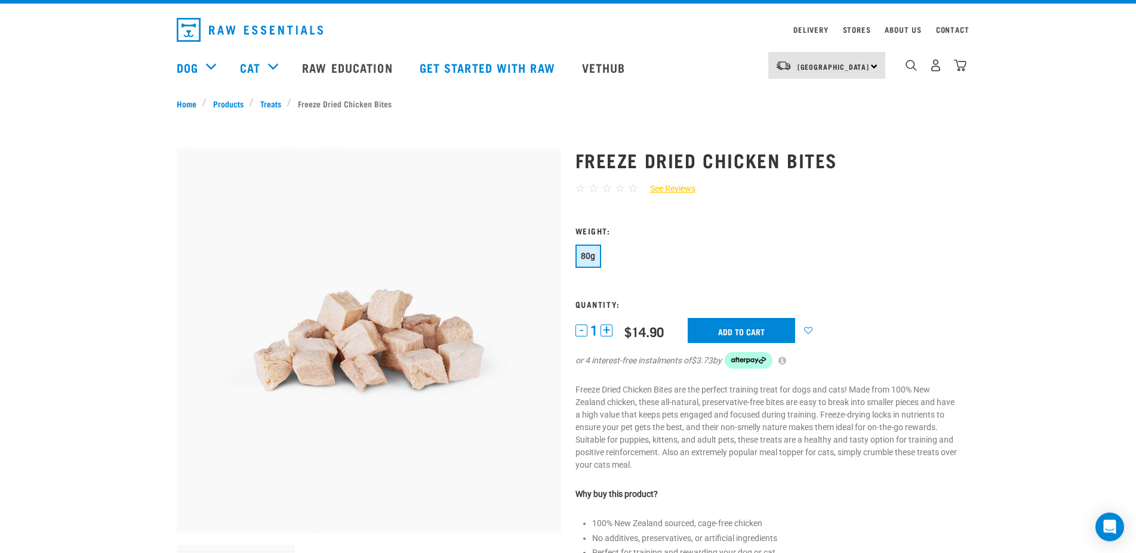
scroll to position [0, 0]
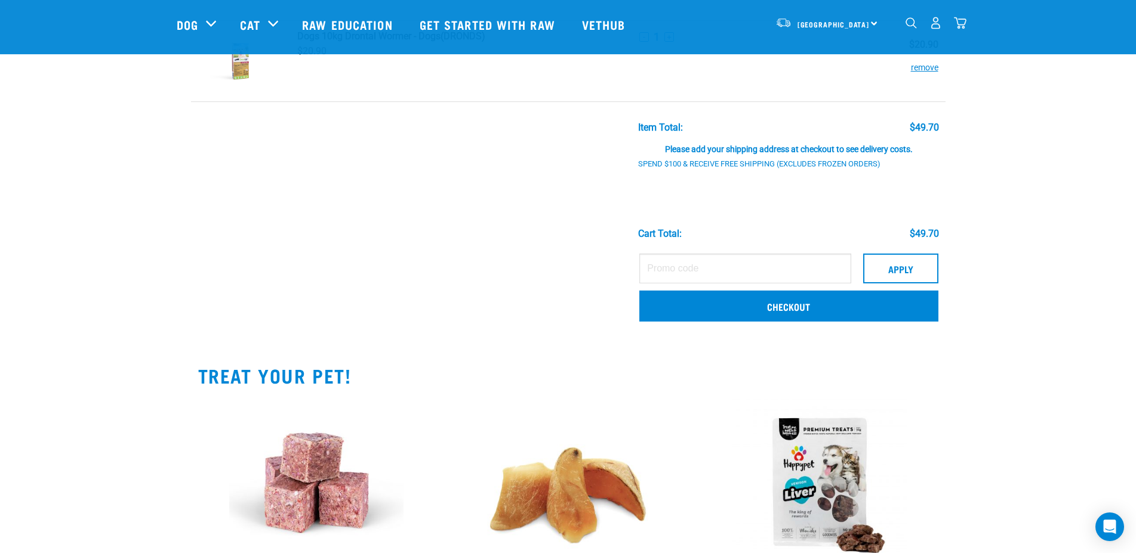
scroll to position [304, 0]
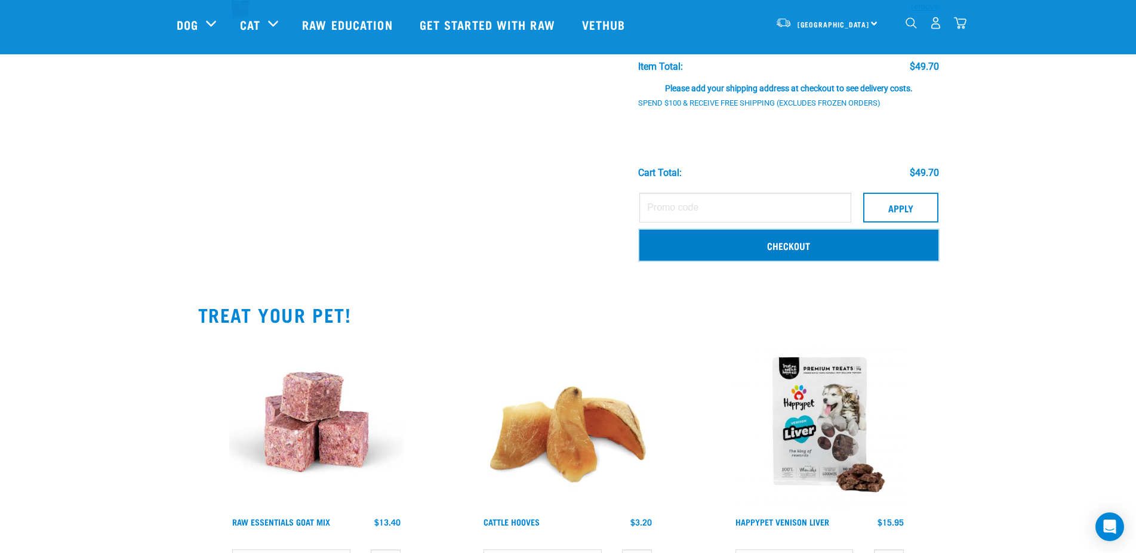
click at [762, 249] on link "Checkout" at bounding box center [788, 245] width 298 height 31
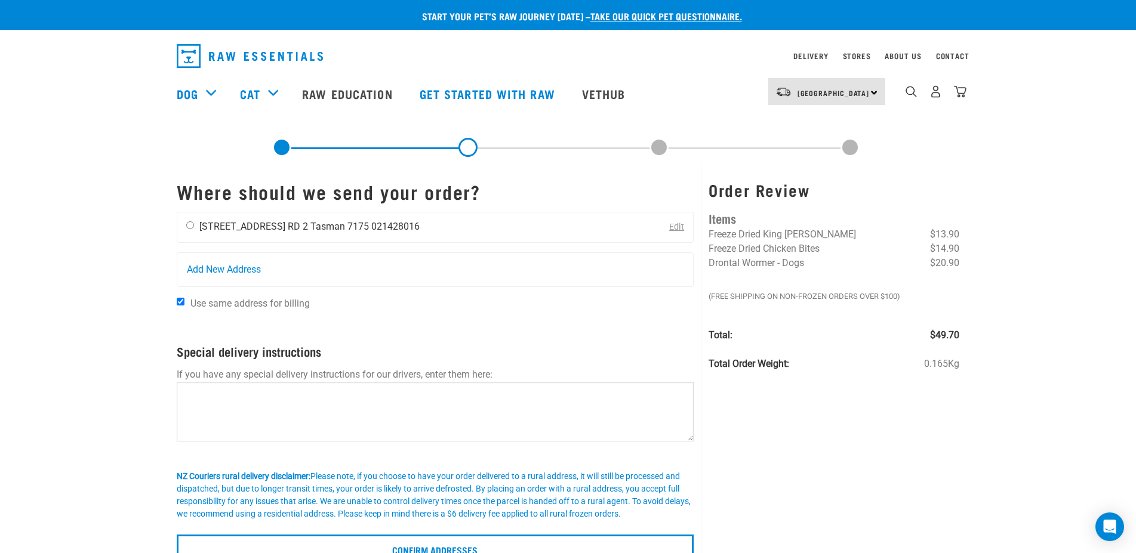
click at [191, 229] on input "radio" at bounding box center [190, 225] width 8 height 8
radio input "true"
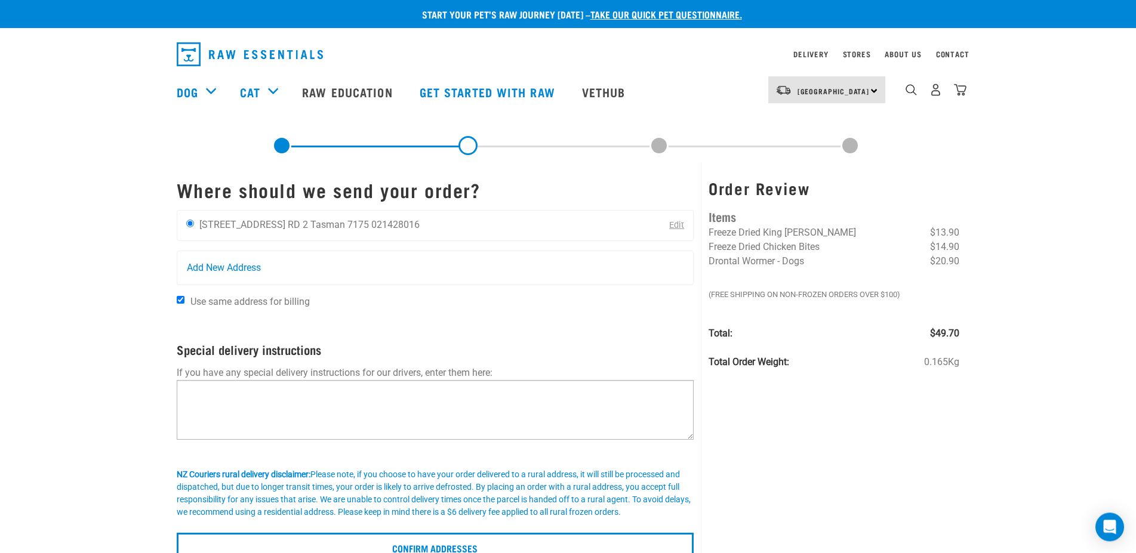
scroll to position [61, 0]
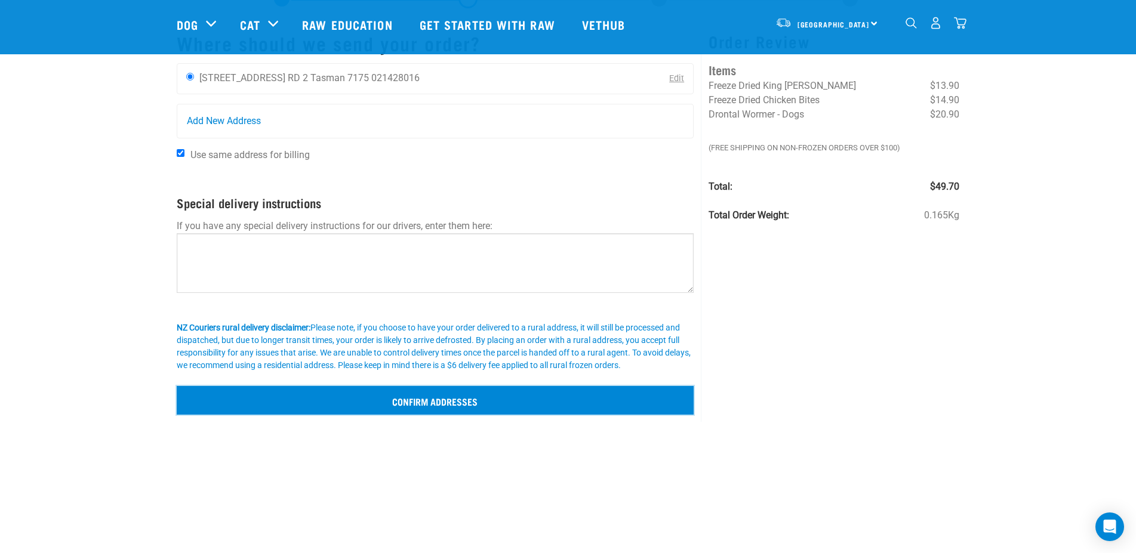
click at [396, 401] on input "Confirm addresses" at bounding box center [435, 400] width 517 height 29
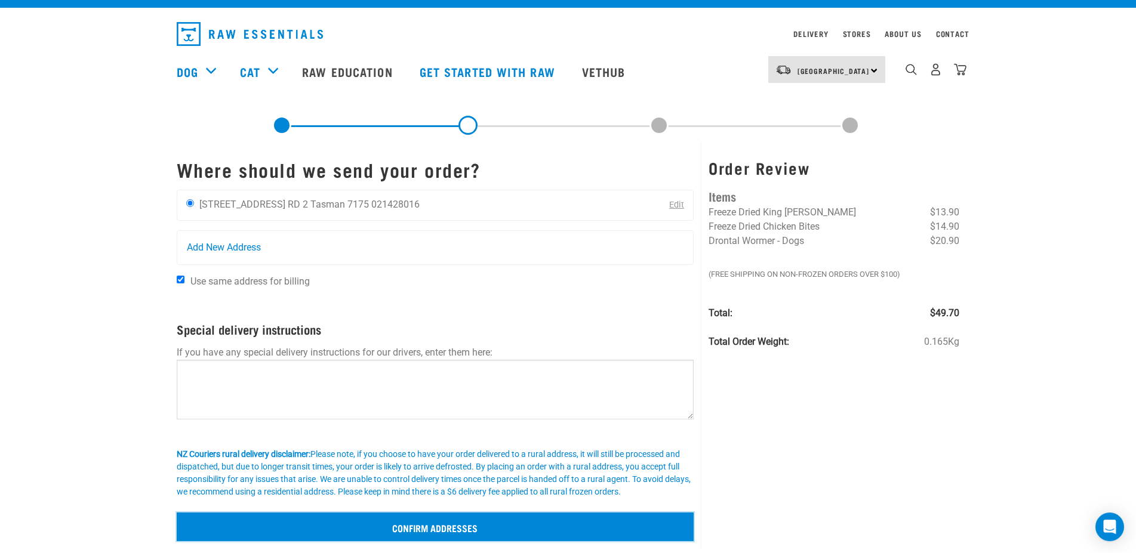
scroll to position [0, 0]
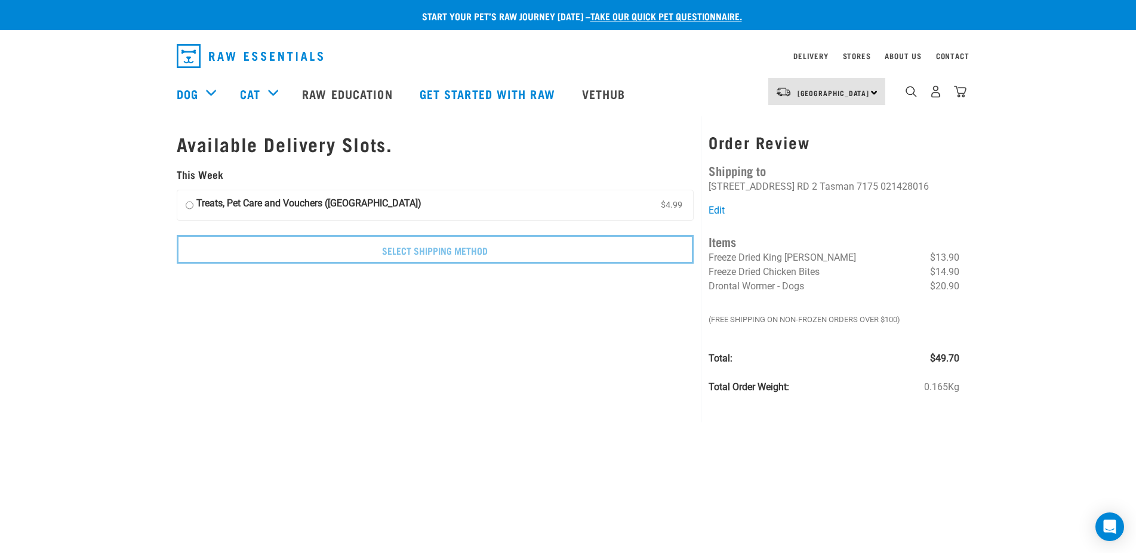
click at [189, 204] on input "Treats, Pet Care and Vouchers (South Island) $4.99" at bounding box center [190, 205] width 8 height 18
radio input "true"
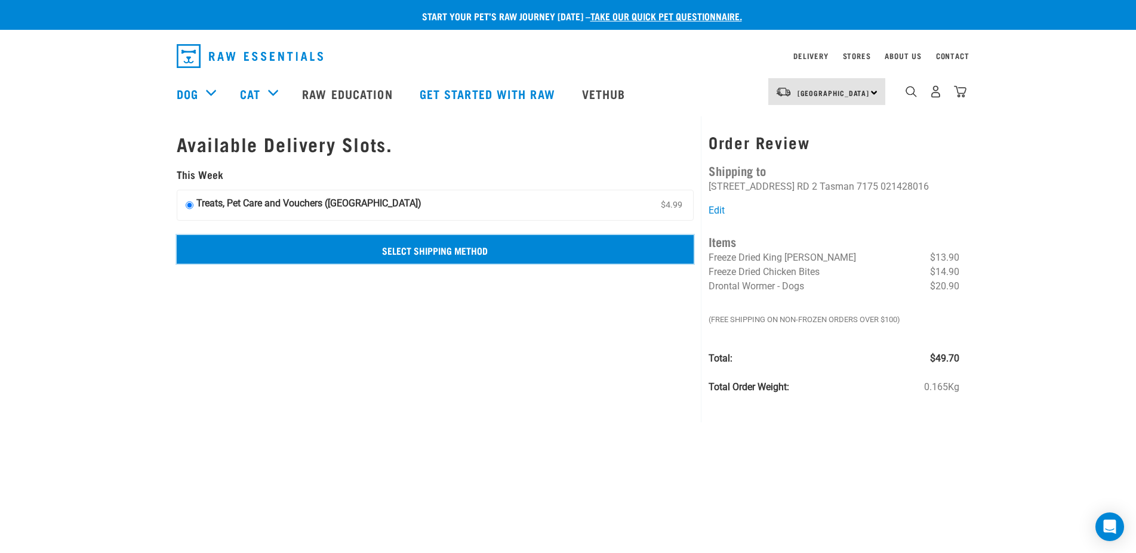
click at [387, 258] on input "Select Shipping Method" at bounding box center [435, 249] width 517 height 29
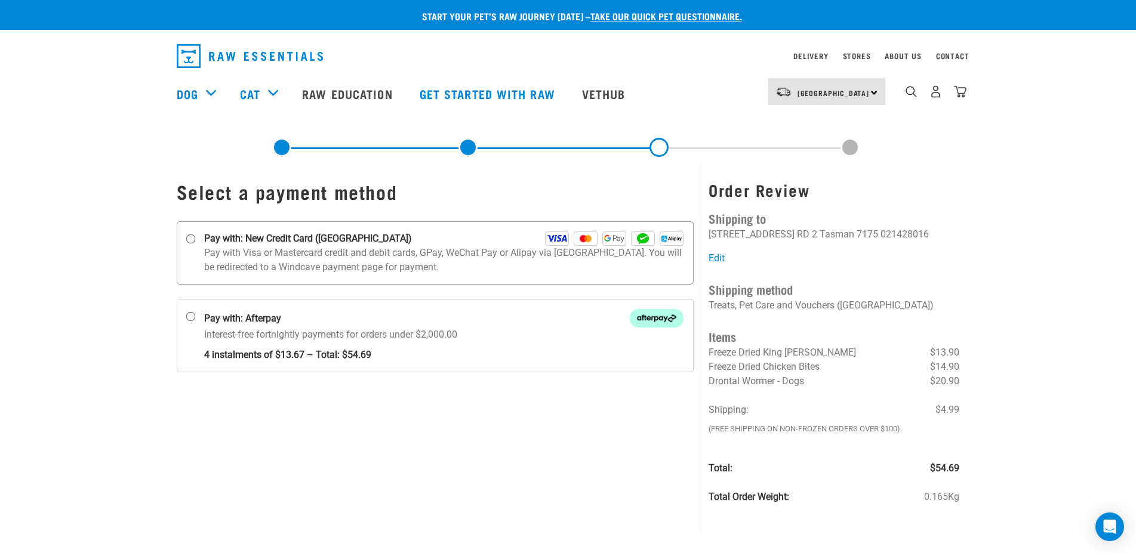
click at [189, 238] on input "Pay with: New Credit Card ([GEOGRAPHIC_DATA])" at bounding box center [191, 240] width 10 height 10
radio input "true"
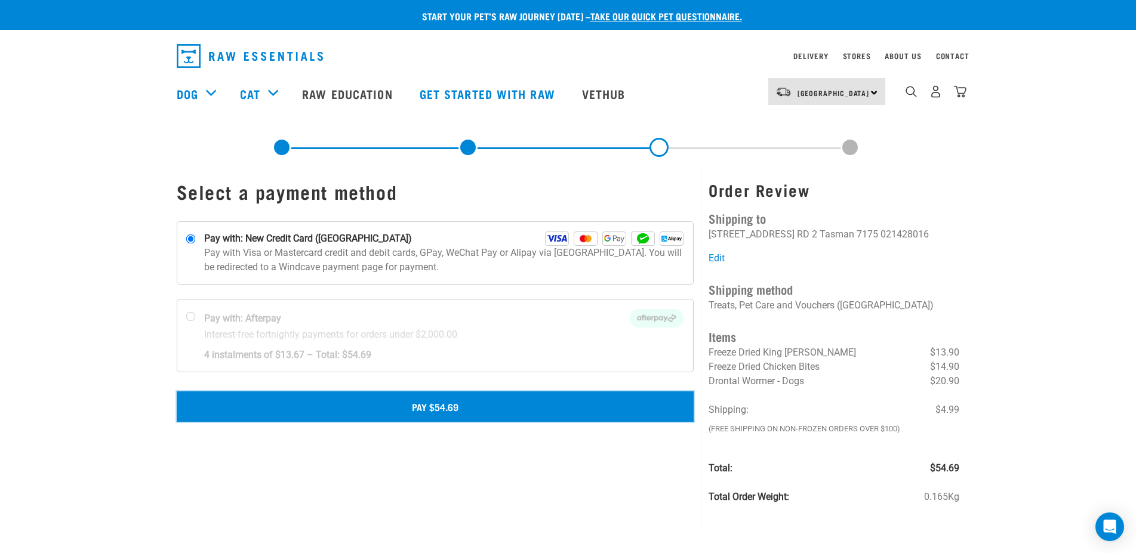
click at [478, 408] on button "Pay $54.69" at bounding box center [435, 406] width 517 height 30
